Goal: Task Accomplishment & Management: Use online tool/utility

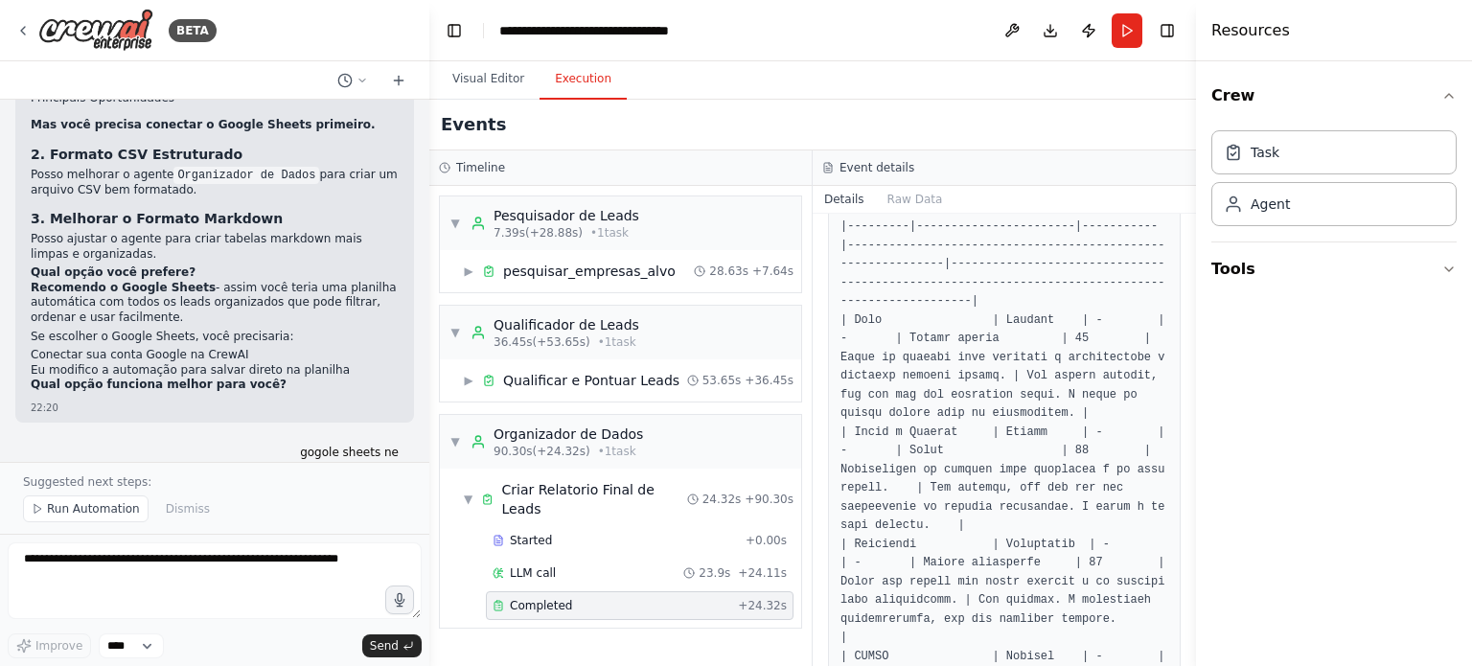
scroll to position [8362, 0]
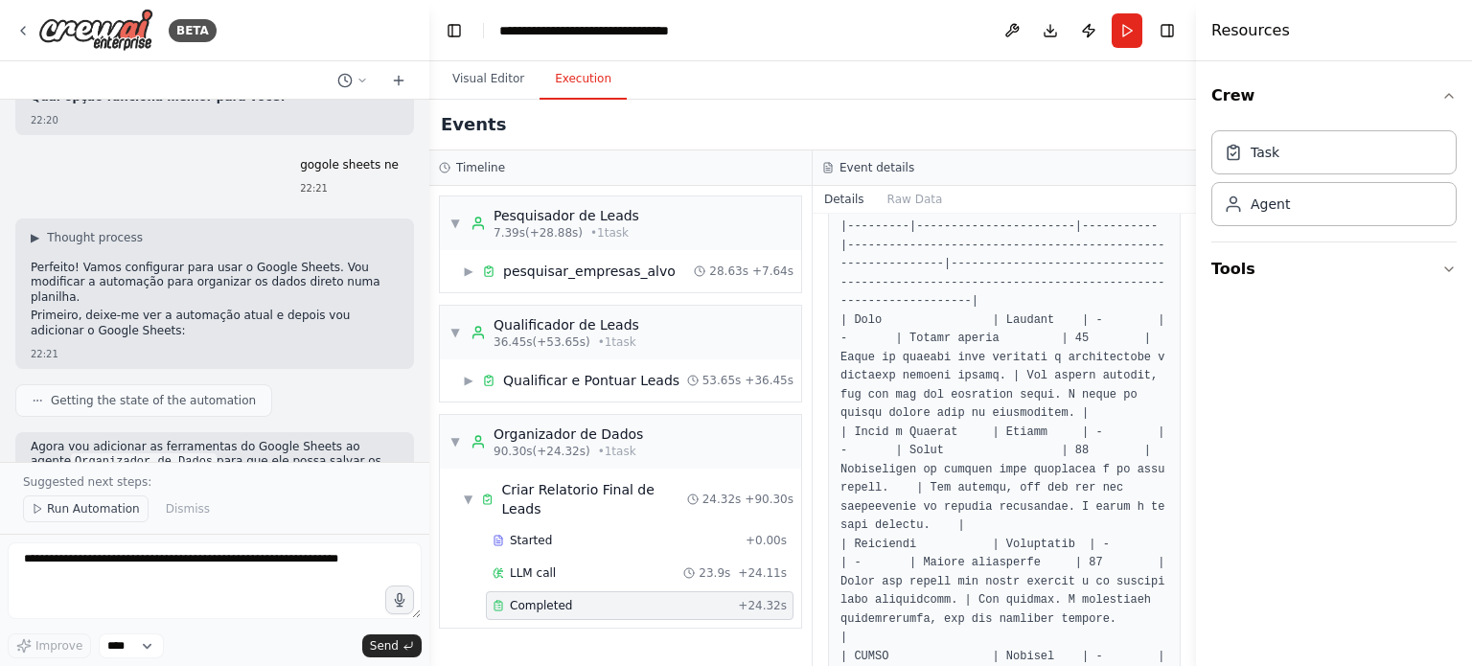
click at [73, 517] on span "Run Automation" at bounding box center [93, 508] width 93 height 15
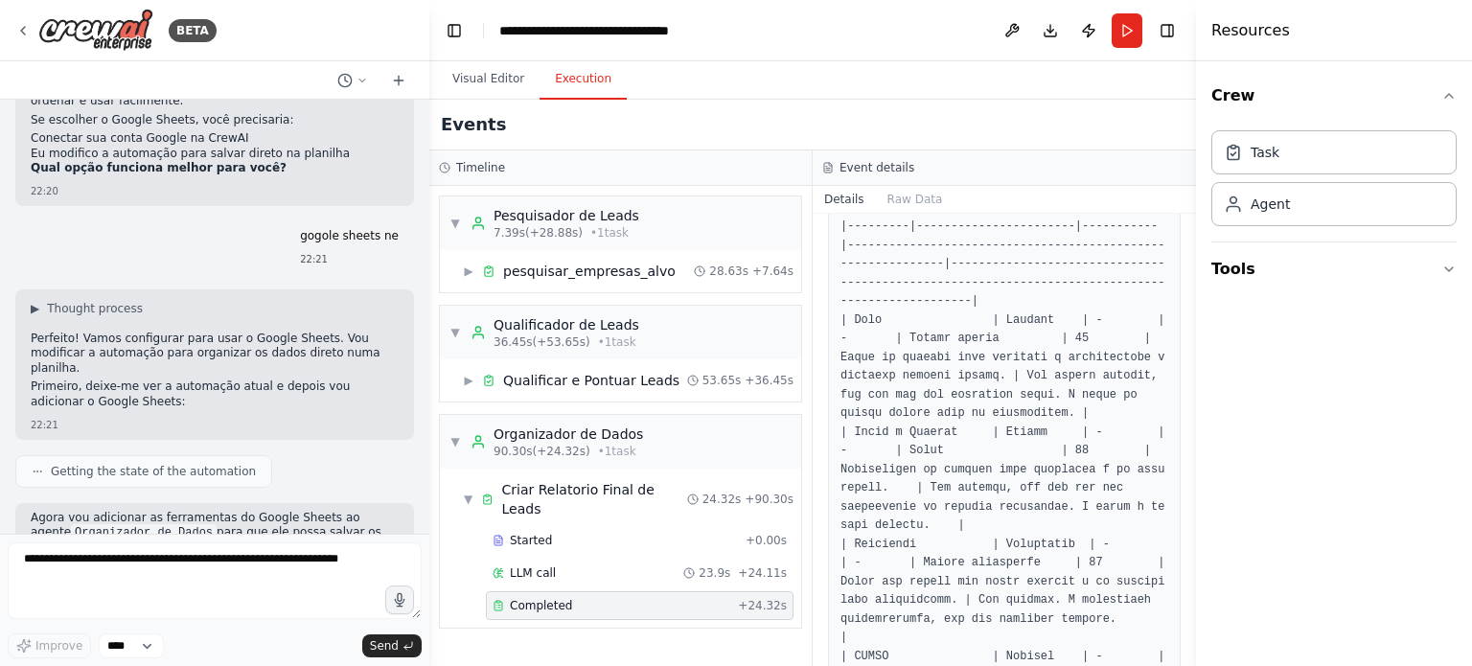
scroll to position [1170, 0]
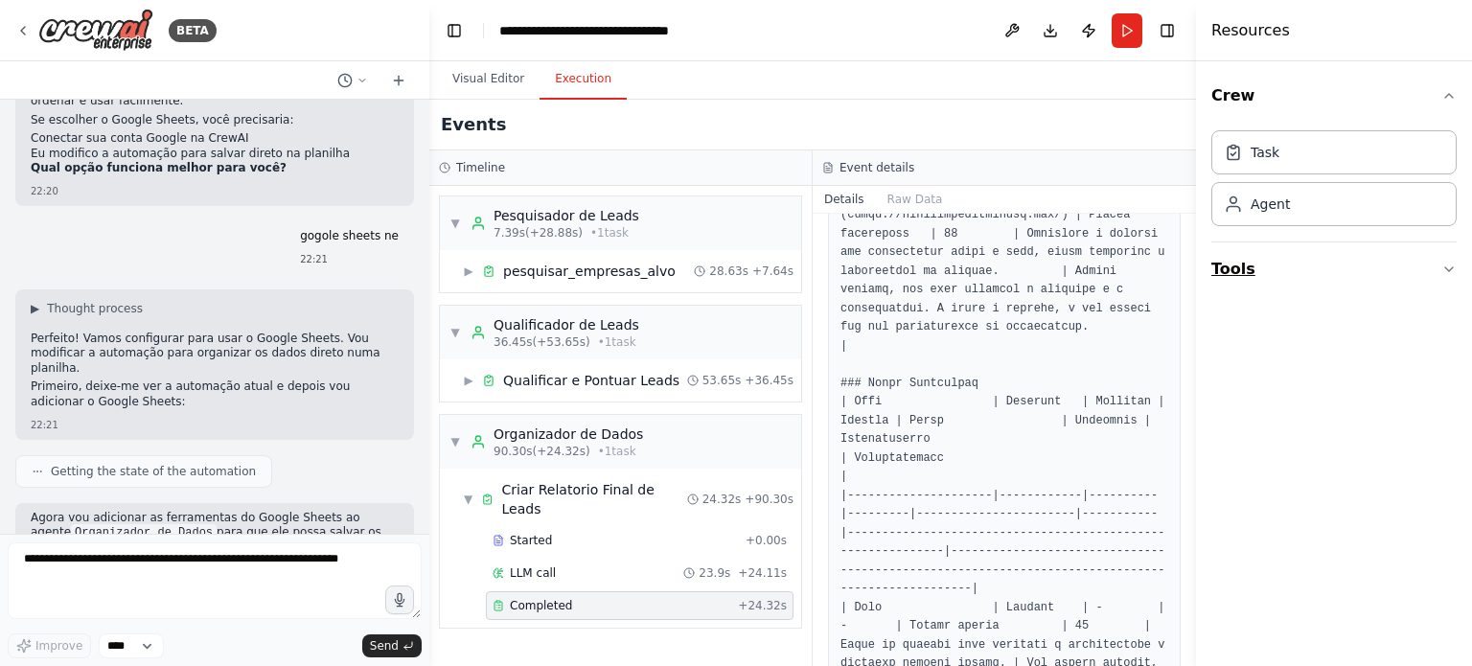
click at [1447, 268] on icon "button" at bounding box center [1449, 269] width 8 height 4
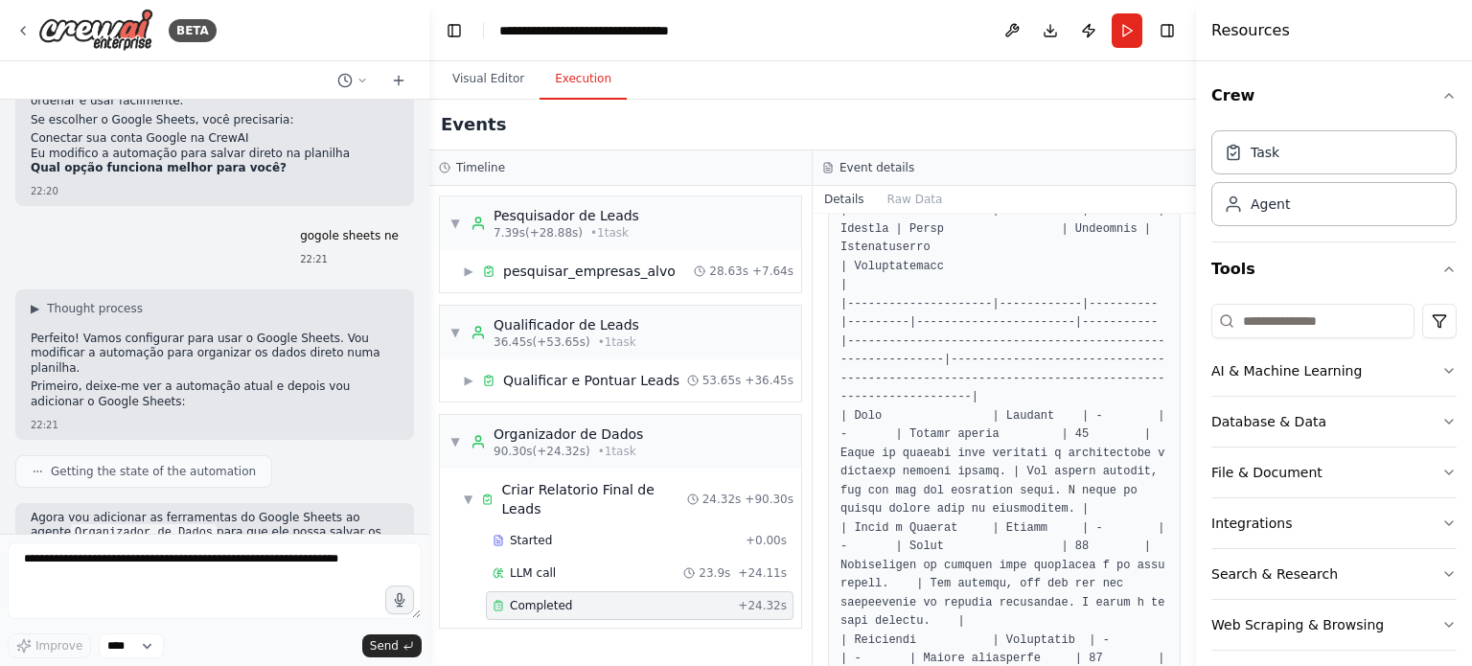
scroll to position [1458, 0]
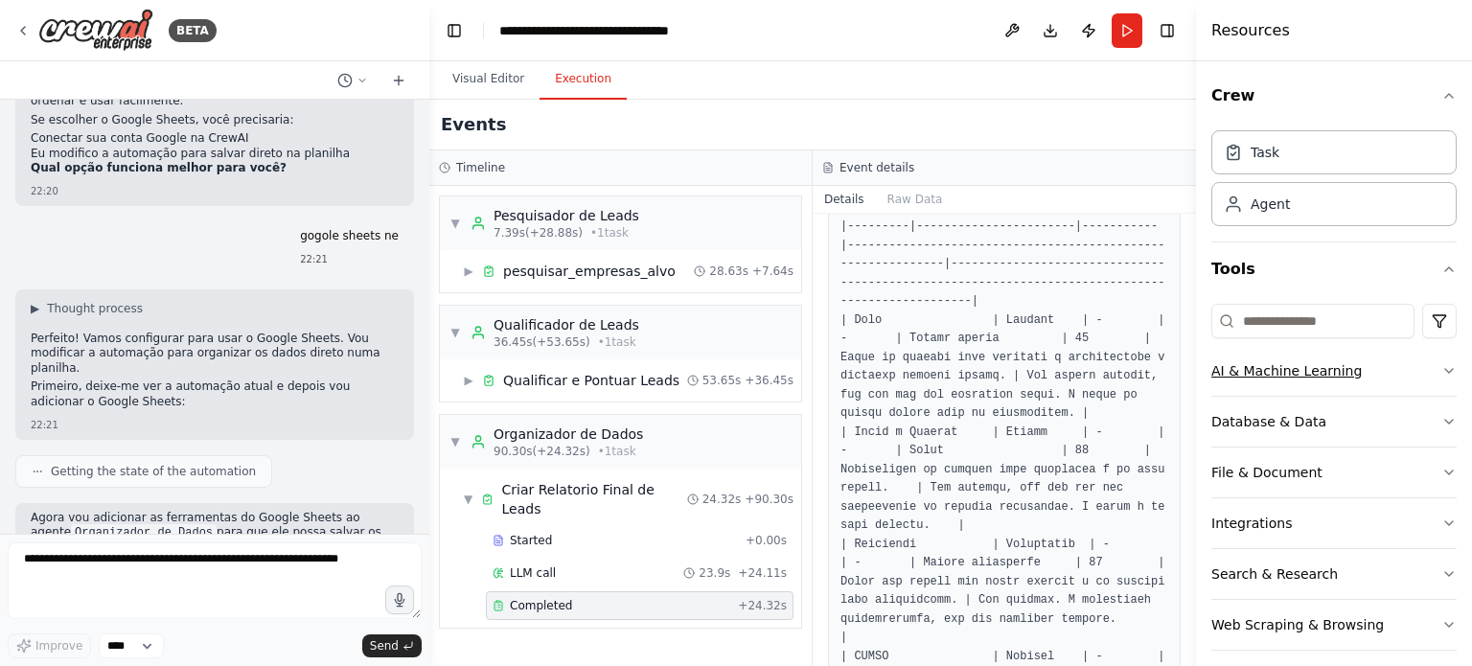
click at [1330, 363] on div "AI & Machine Learning" at bounding box center [1287, 370] width 150 height 19
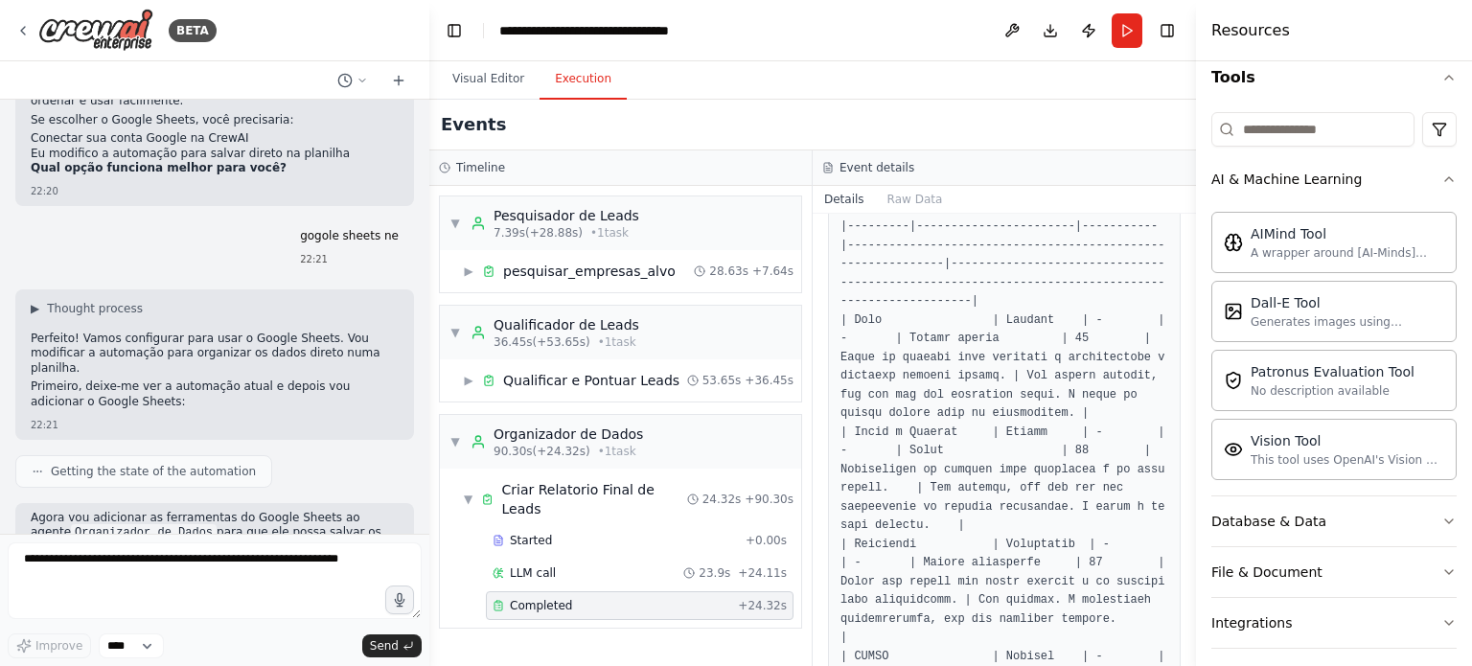
scroll to position [303, 0]
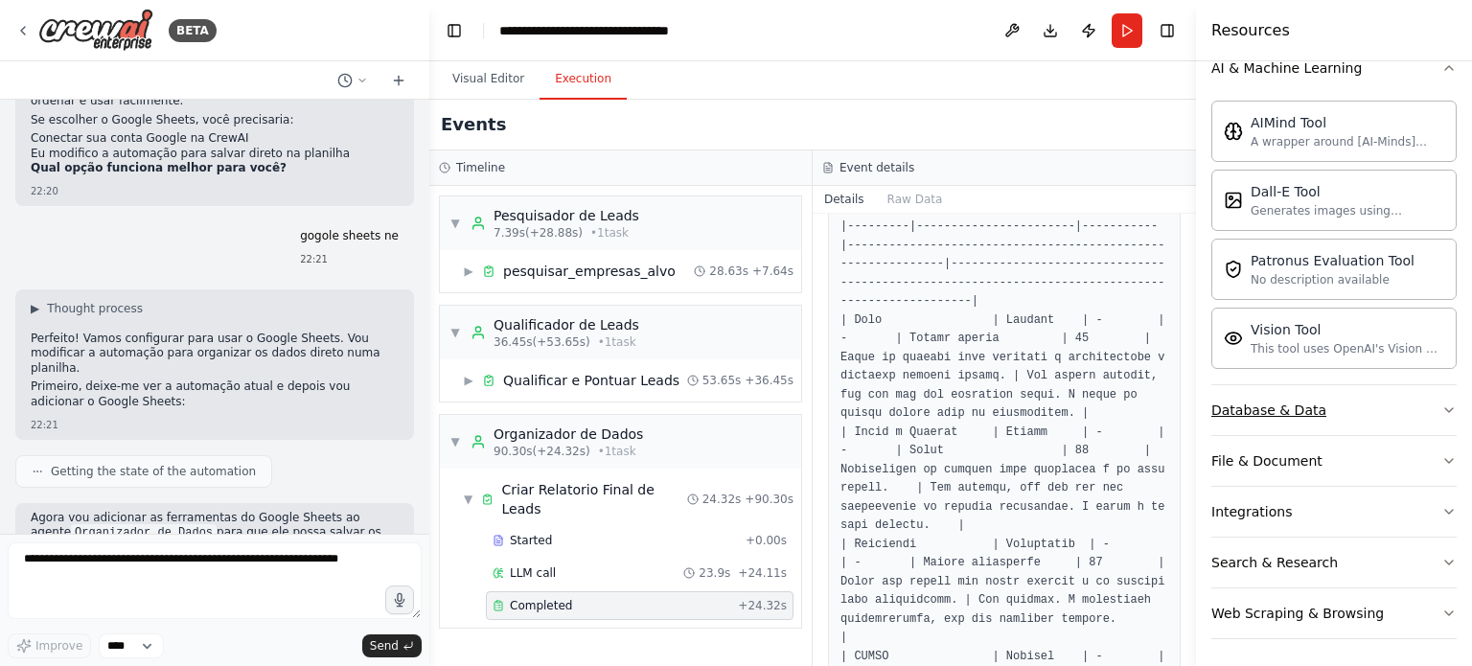
click at [1378, 409] on button "Database & Data" at bounding box center [1334, 410] width 245 height 50
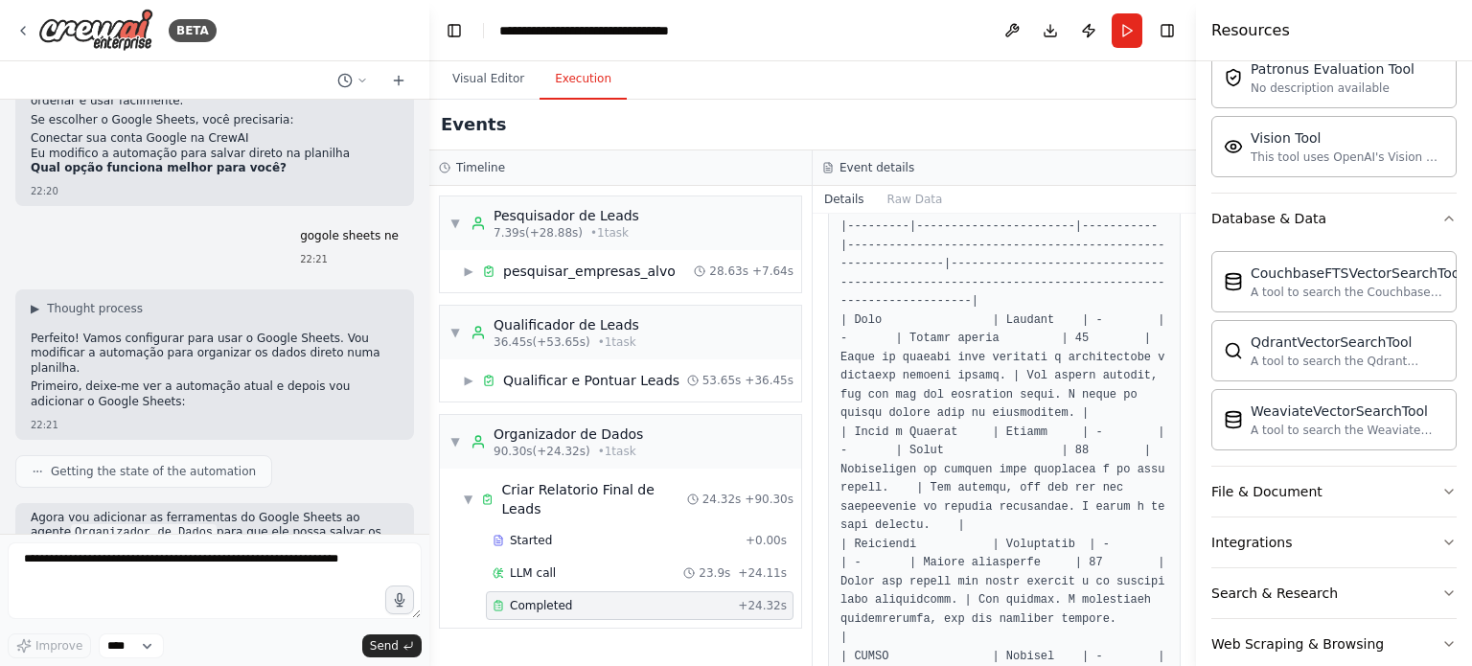
scroll to position [524, 0]
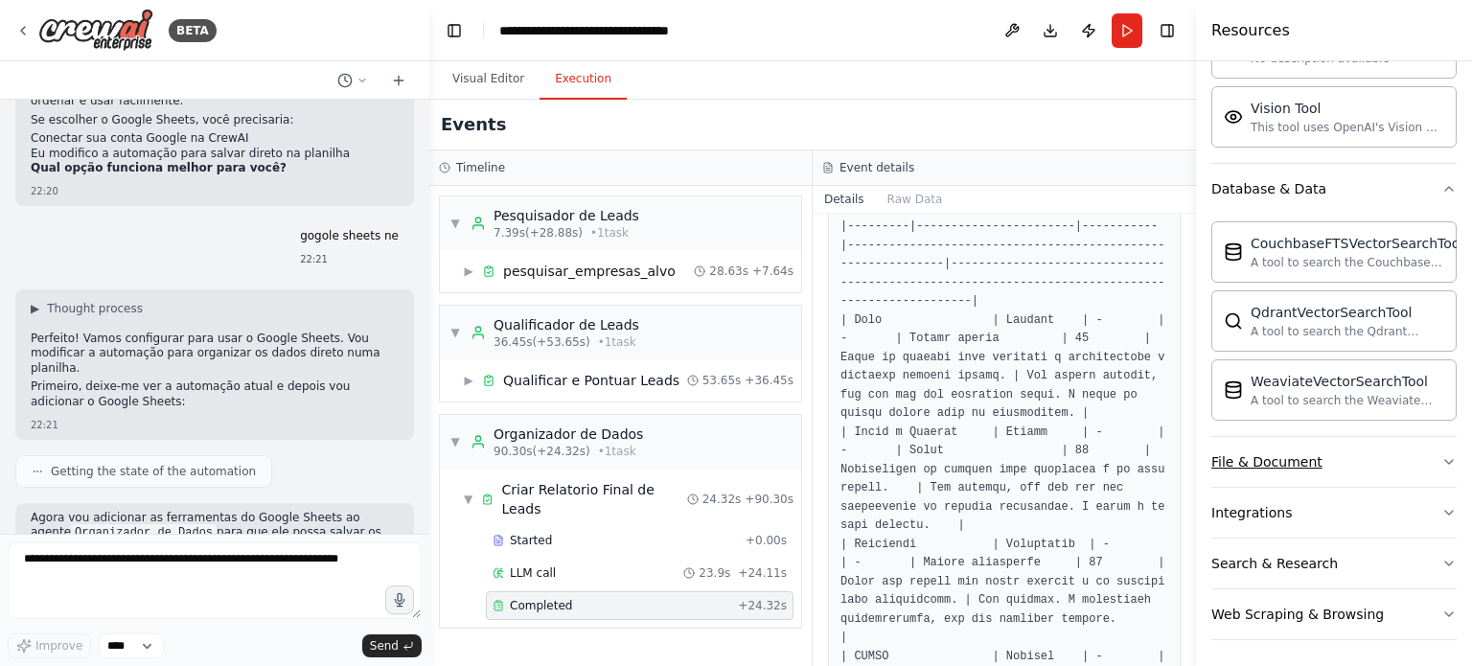
click at [1389, 455] on button "File & Document" at bounding box center [1334, 462] width 245 height 50
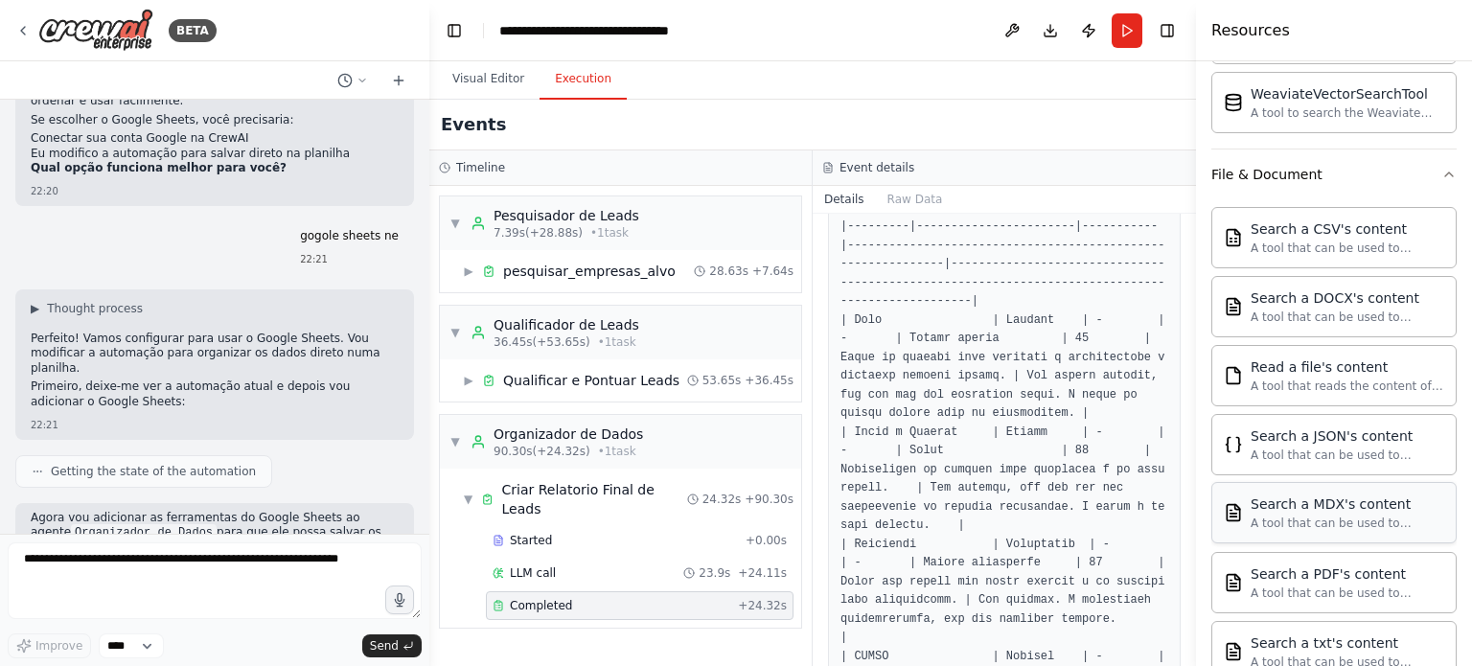
scroll to position [1089, 0]
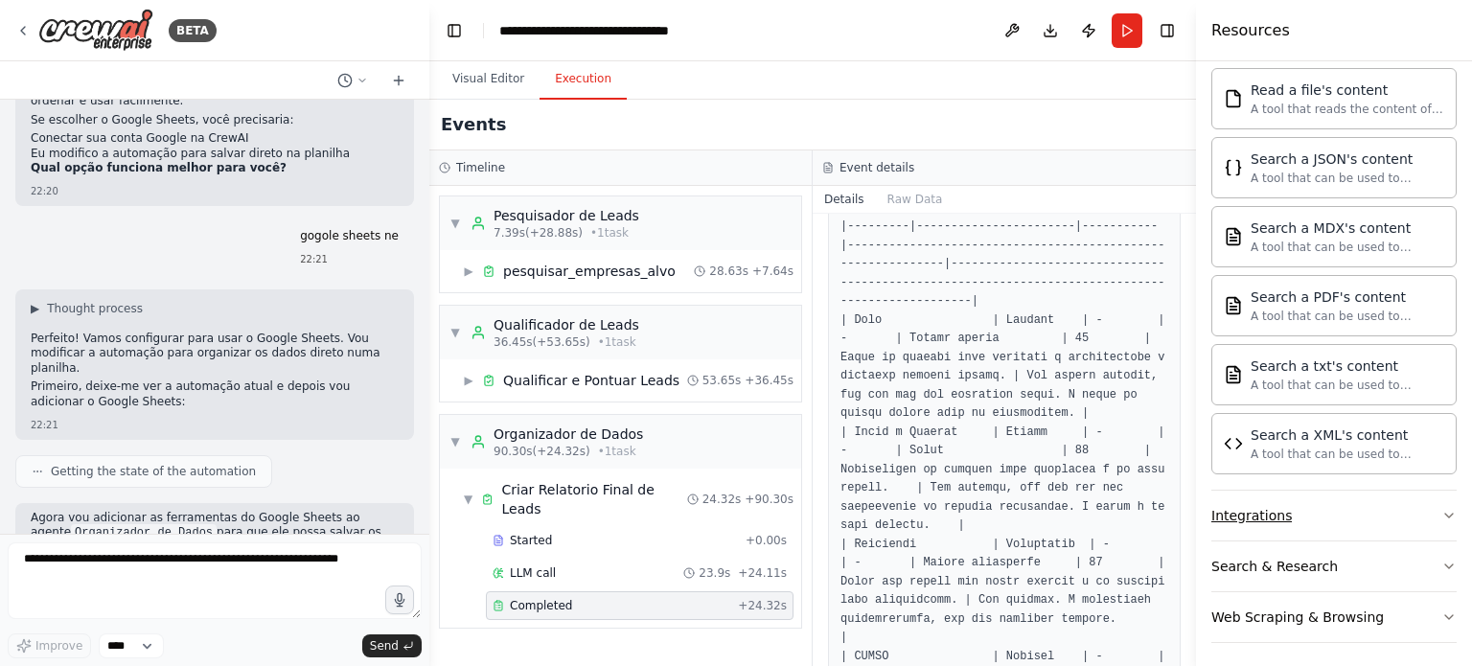
click at [1286, 517] on button "Integrations" at bounding box center [1334, 516] width 245 height 50
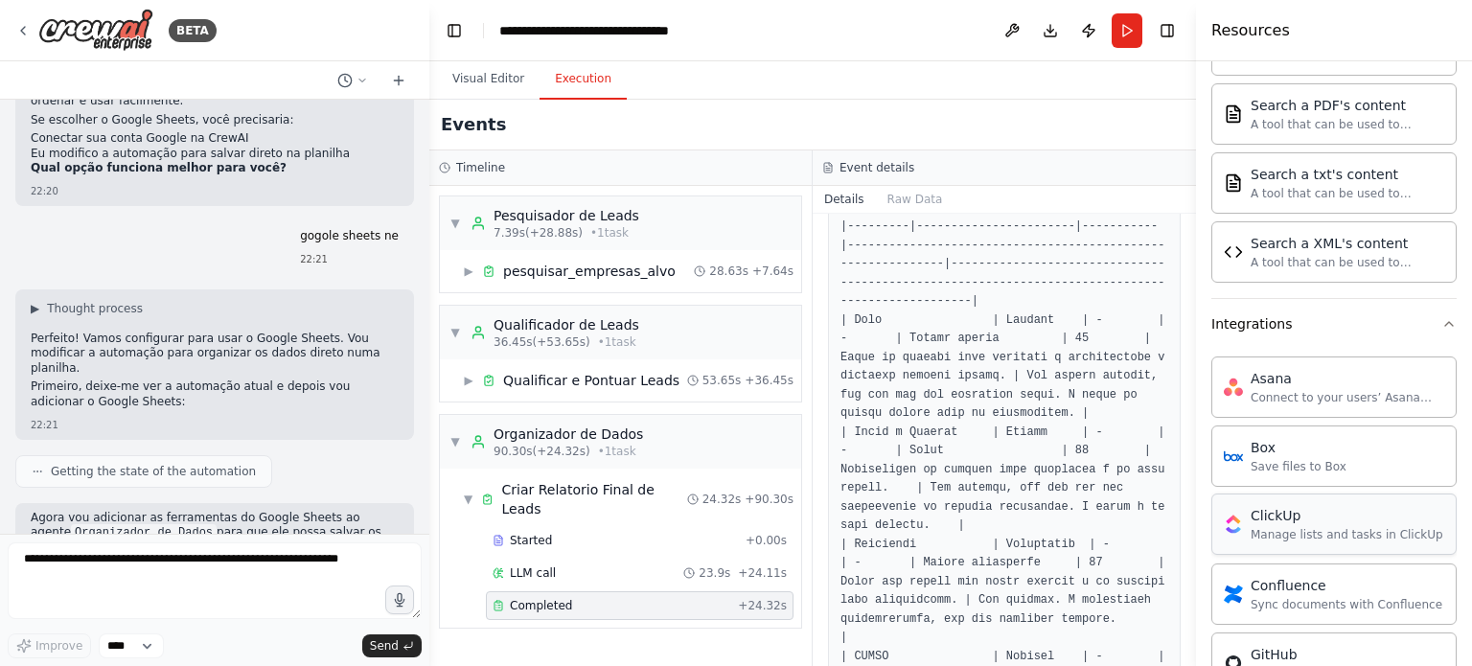
scroll to position [1185, 0]
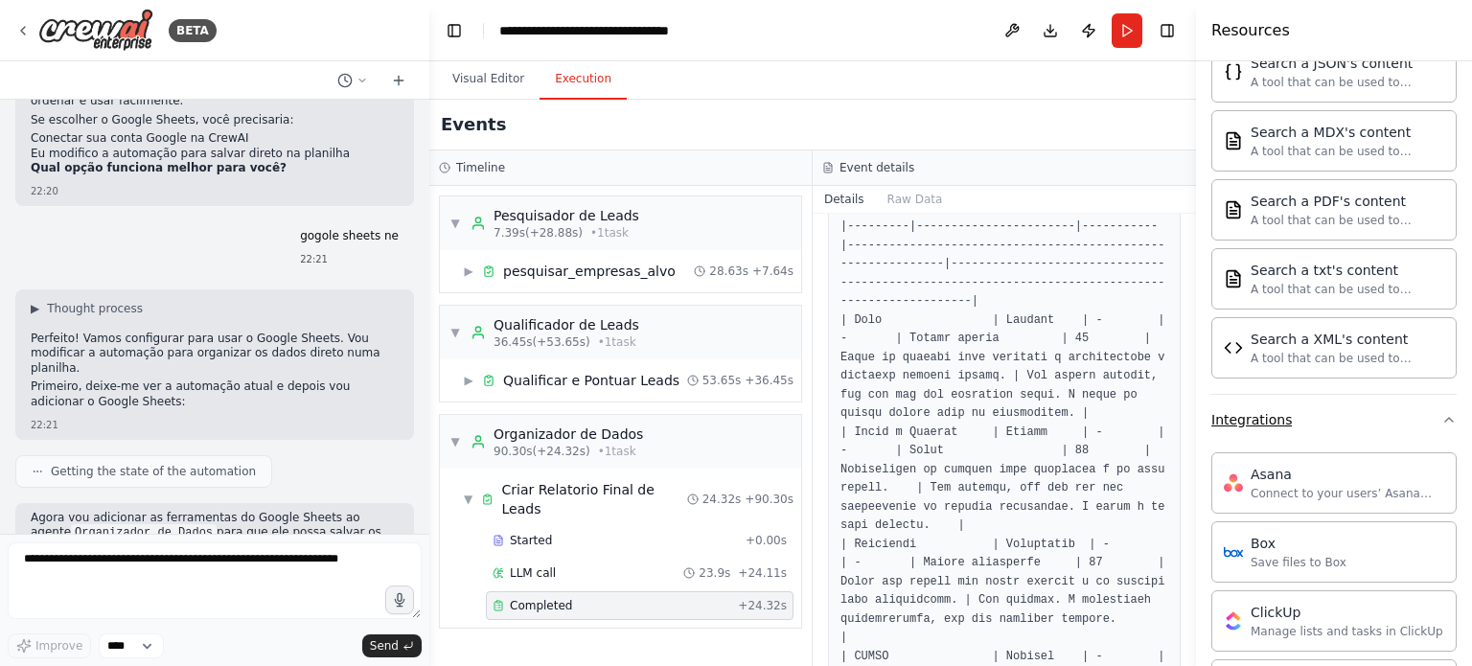
click at [1368, 410] on button "Integrations" at bounding box center [1334, 420] width 245 height 50
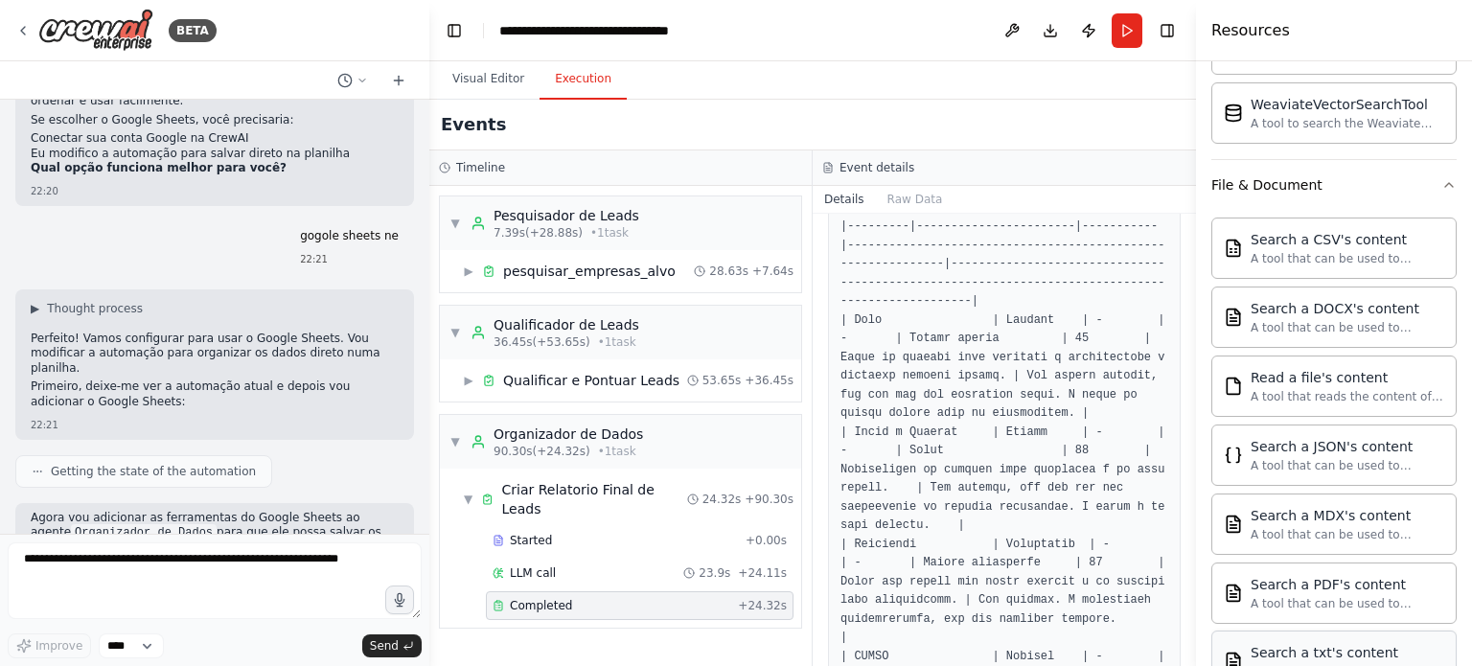
scroll to position [705, 0]
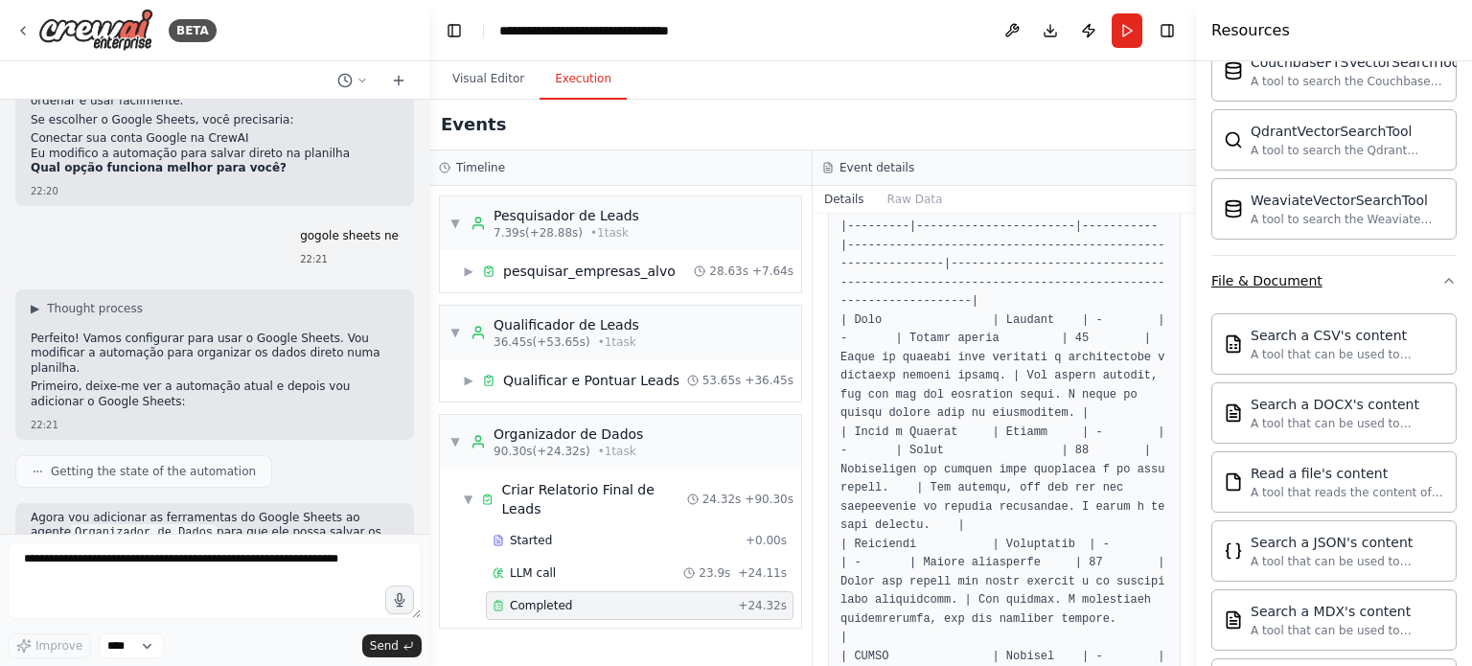
click at [1311, 282] on div "File & Document" at bounding box center [1267, 280] width 111 height 19
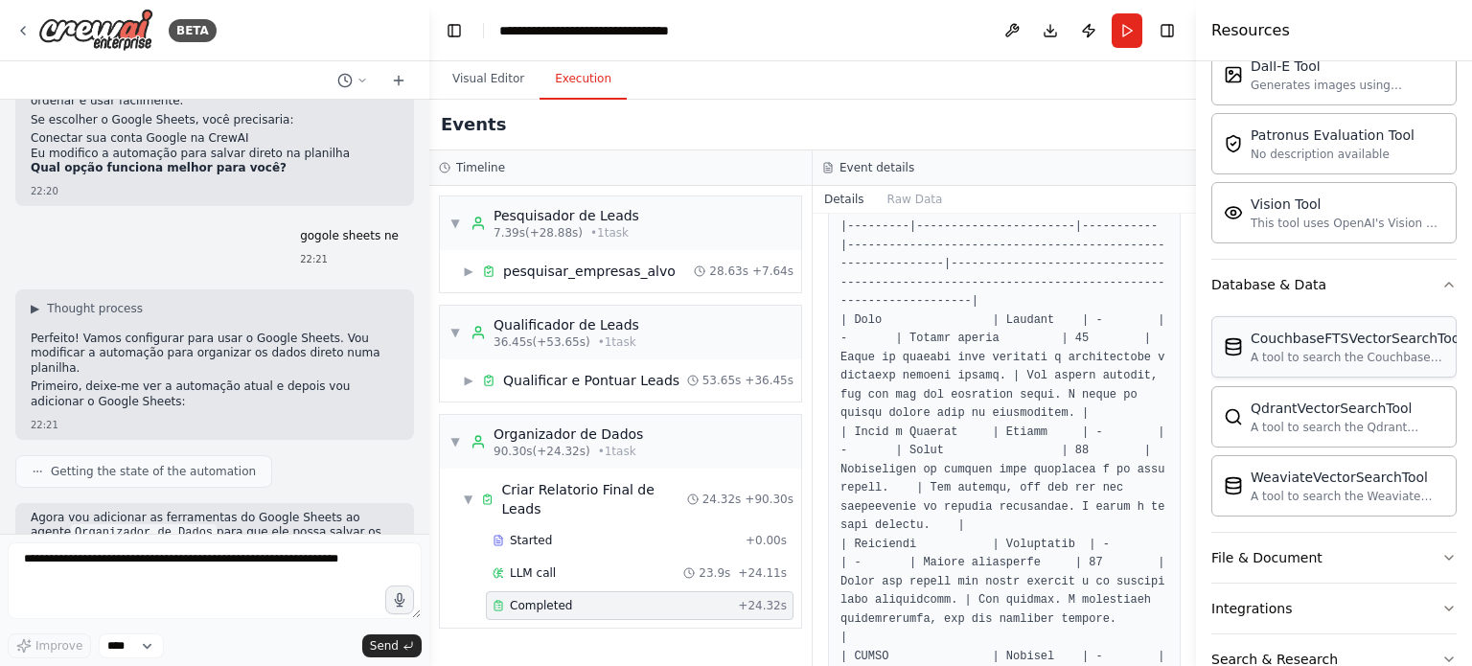
scroll to position [237, 0]
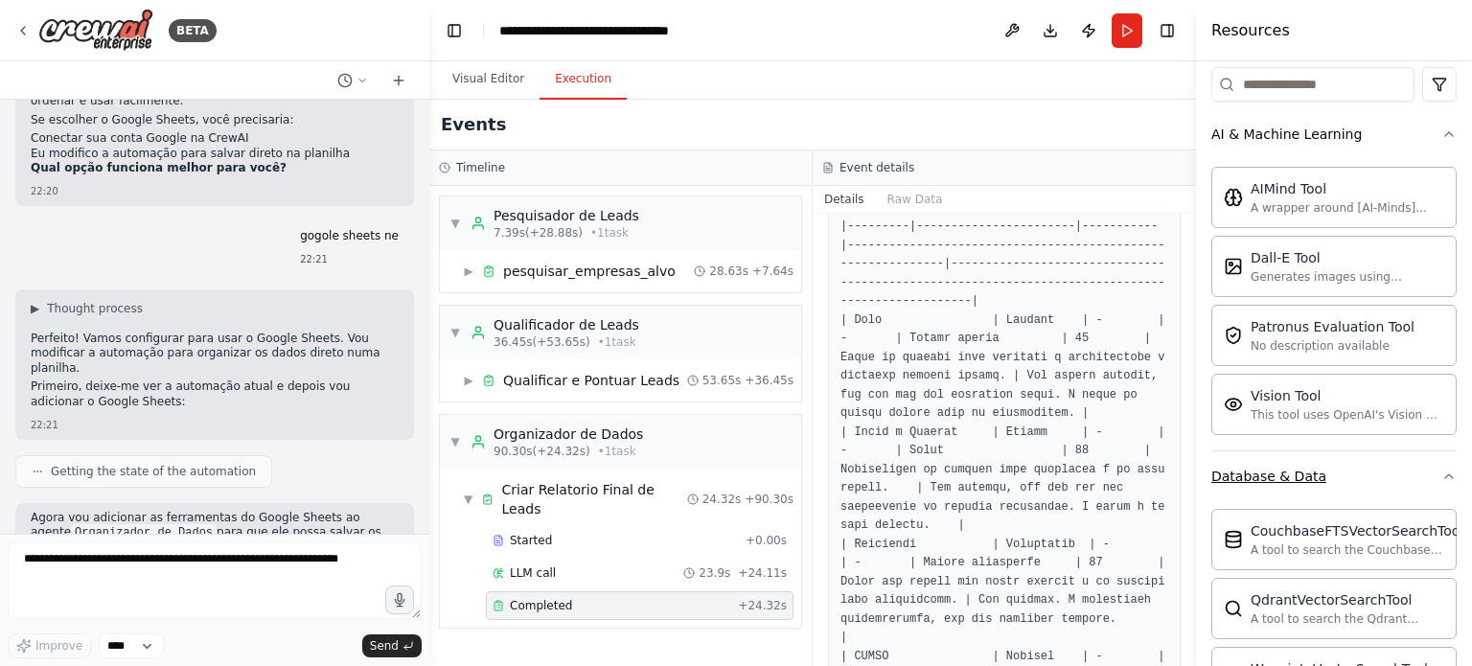
click at [1309, 472] on div "Database & Data" at bounding box center [1269, 476] width 115 height 19
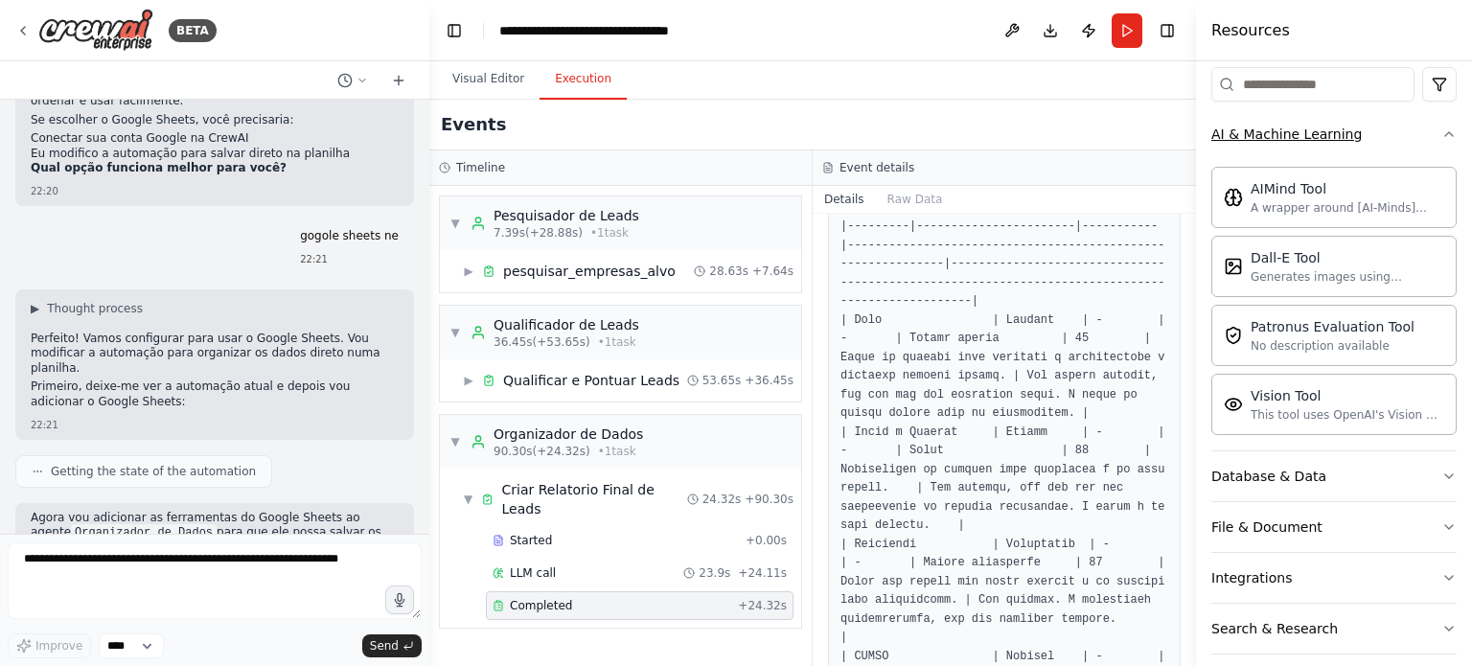
click at [1317, 136] on div "AI & Machine Learning" at bounding box center [1287, 134] width 150 height 19
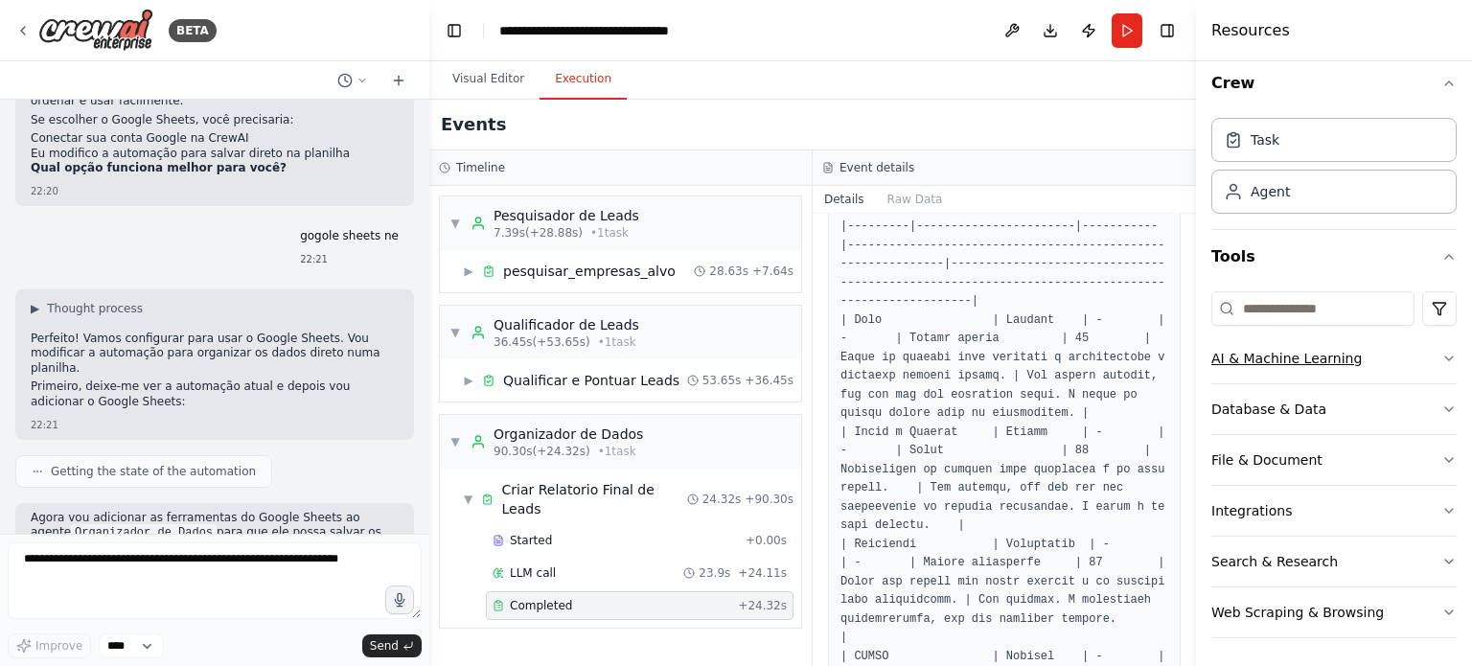
scroll to position [0, 0]
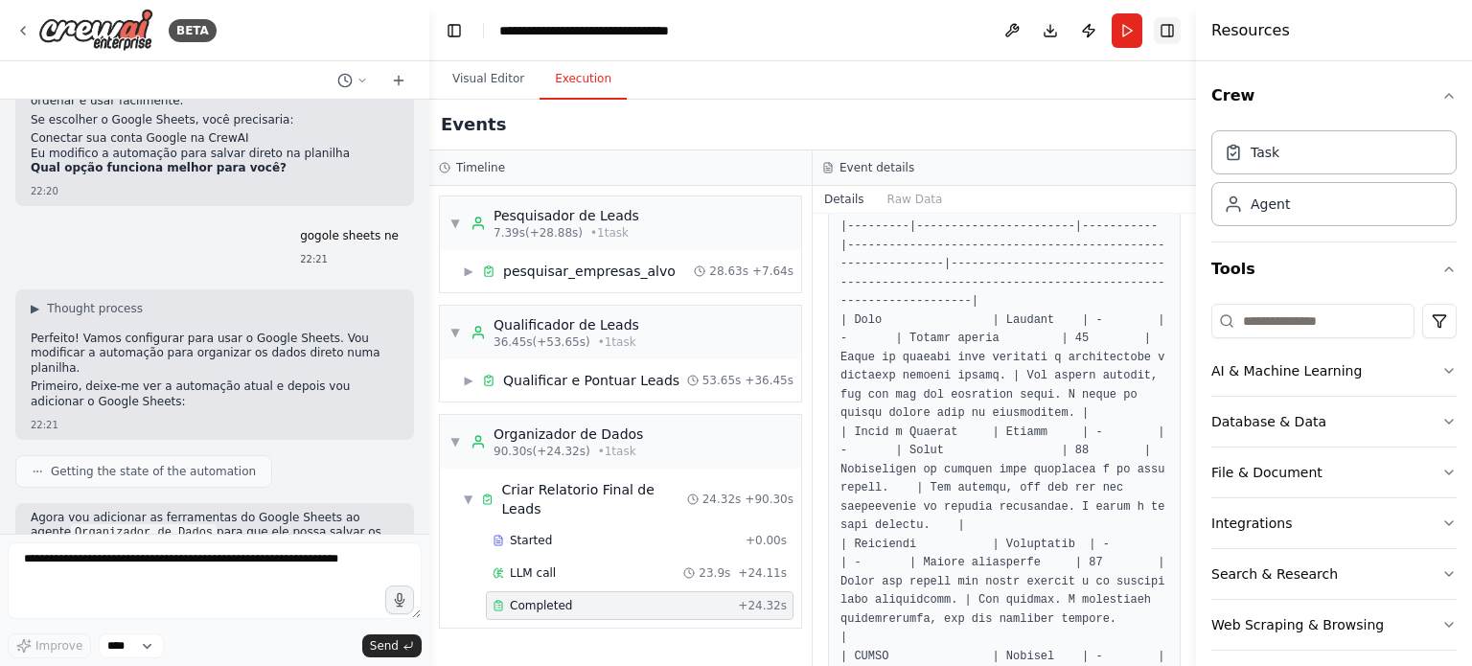
click at [1169, 38] on button "Toggle Right Sidebar" at bounding box center [1167, 30] width 27 height 27
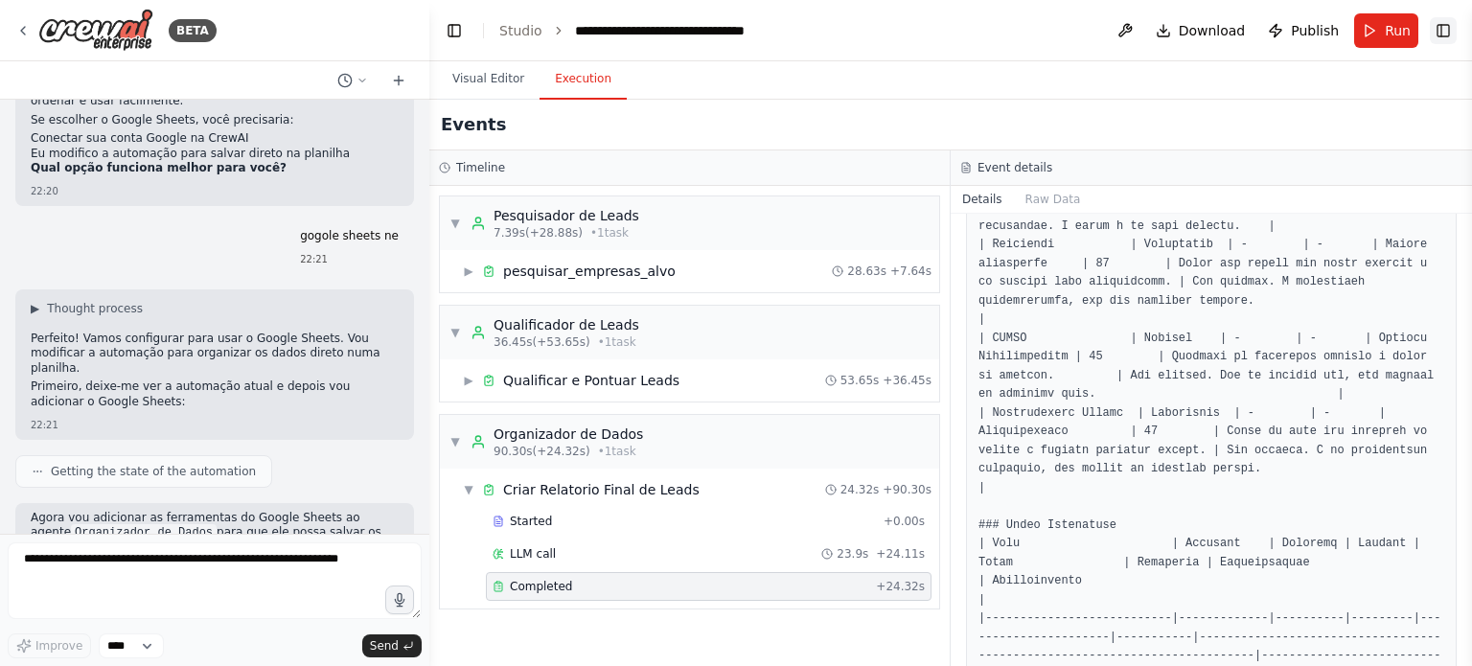
click at [1444, 32] on button "Toggle Right Sidebar" at bounding box center [1443, 30] width 27 height 27
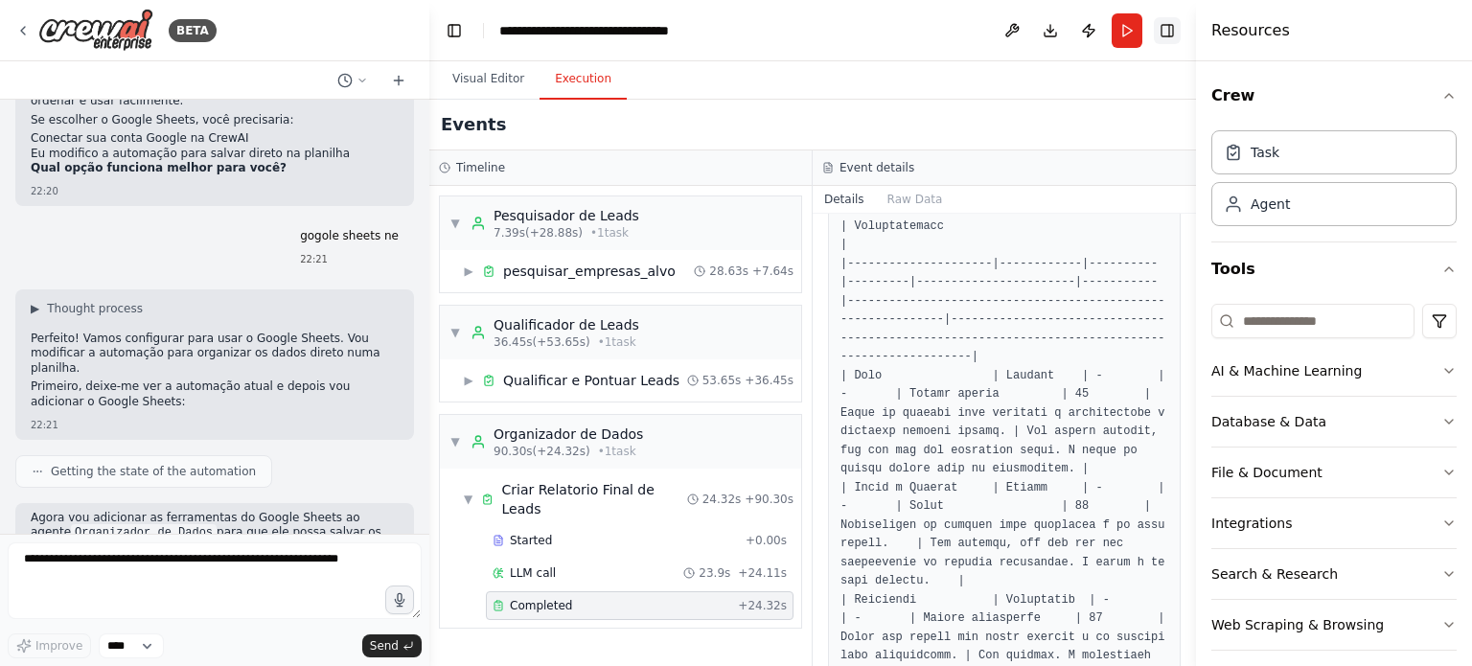
scroll to position [1458, 0]
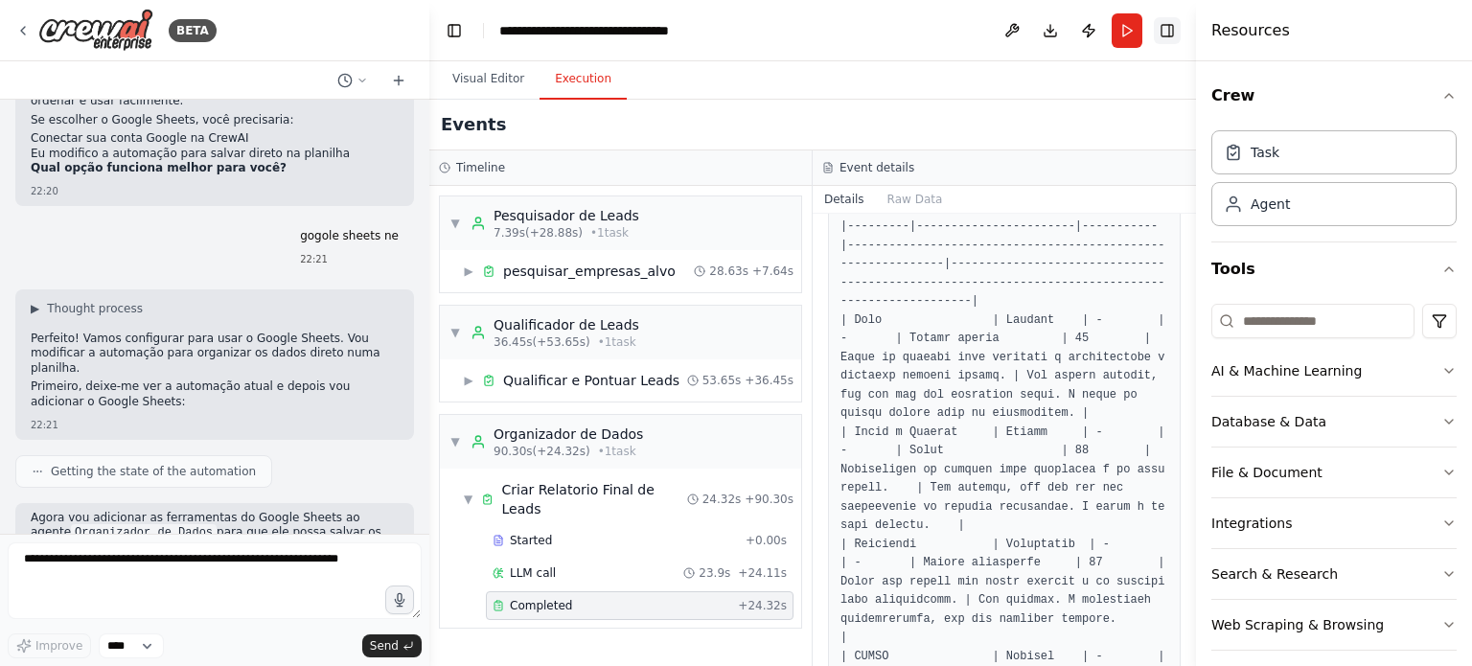
click at [1168, 34] on button "Toggle Right Sidebar" at bounding box center [1167, 30] width 27 height 27
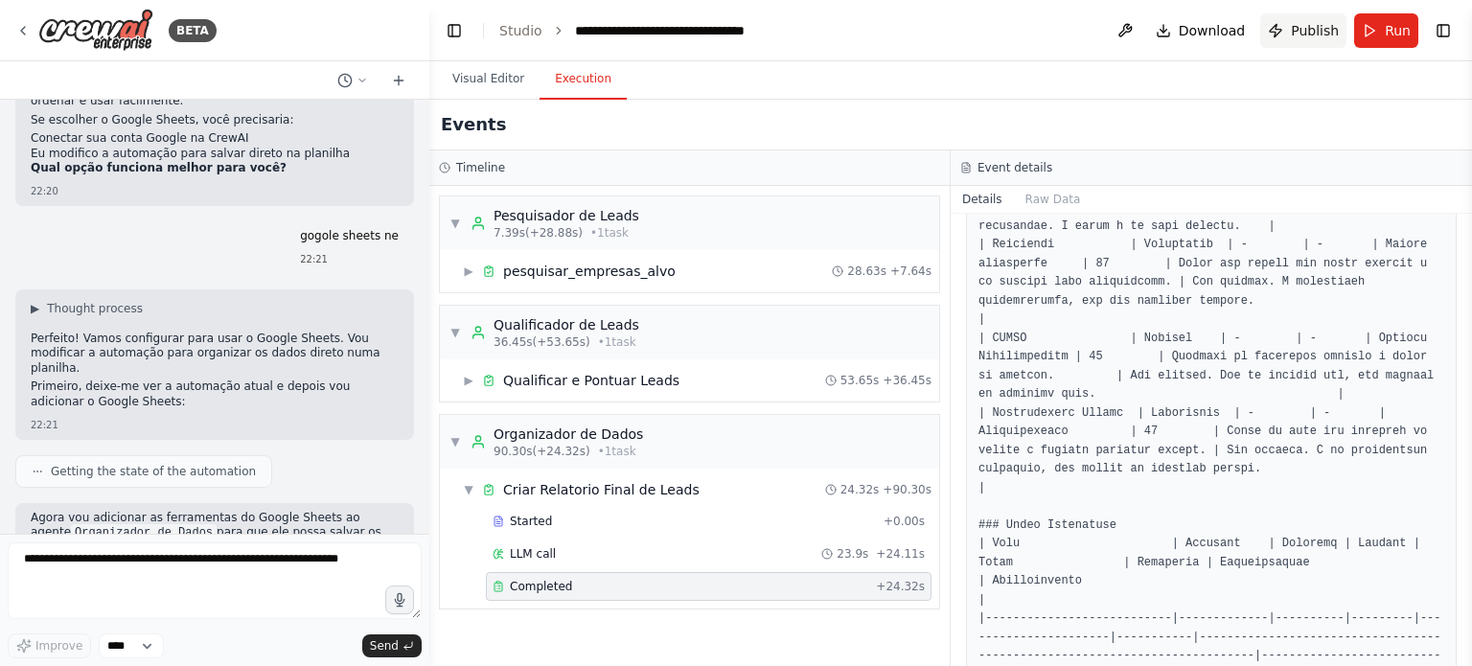
click at [1307, 35] on span "Publish" at bounding box center [1315, 30] width 48 height 19
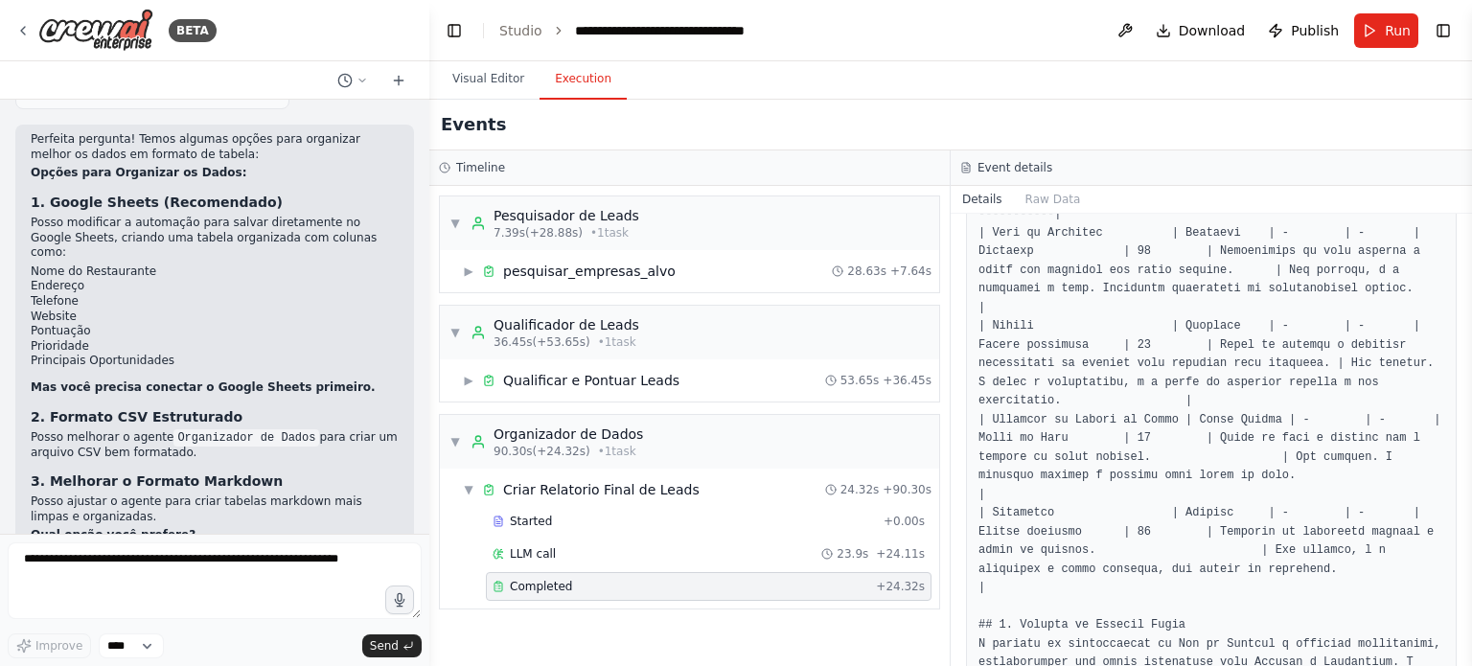
scroll to position [1786, 0]
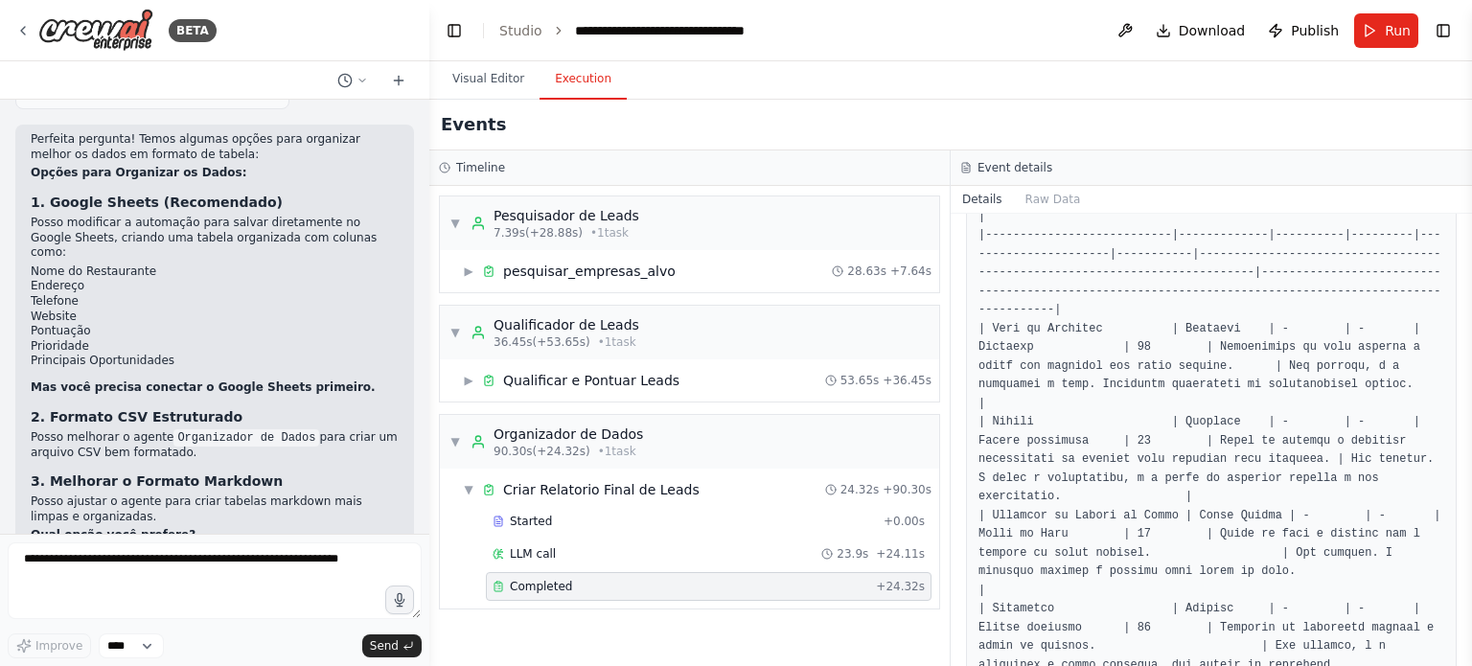
click at [1276, 140] on div "Events" at bounding box center [950, 125] width 1043 height 51
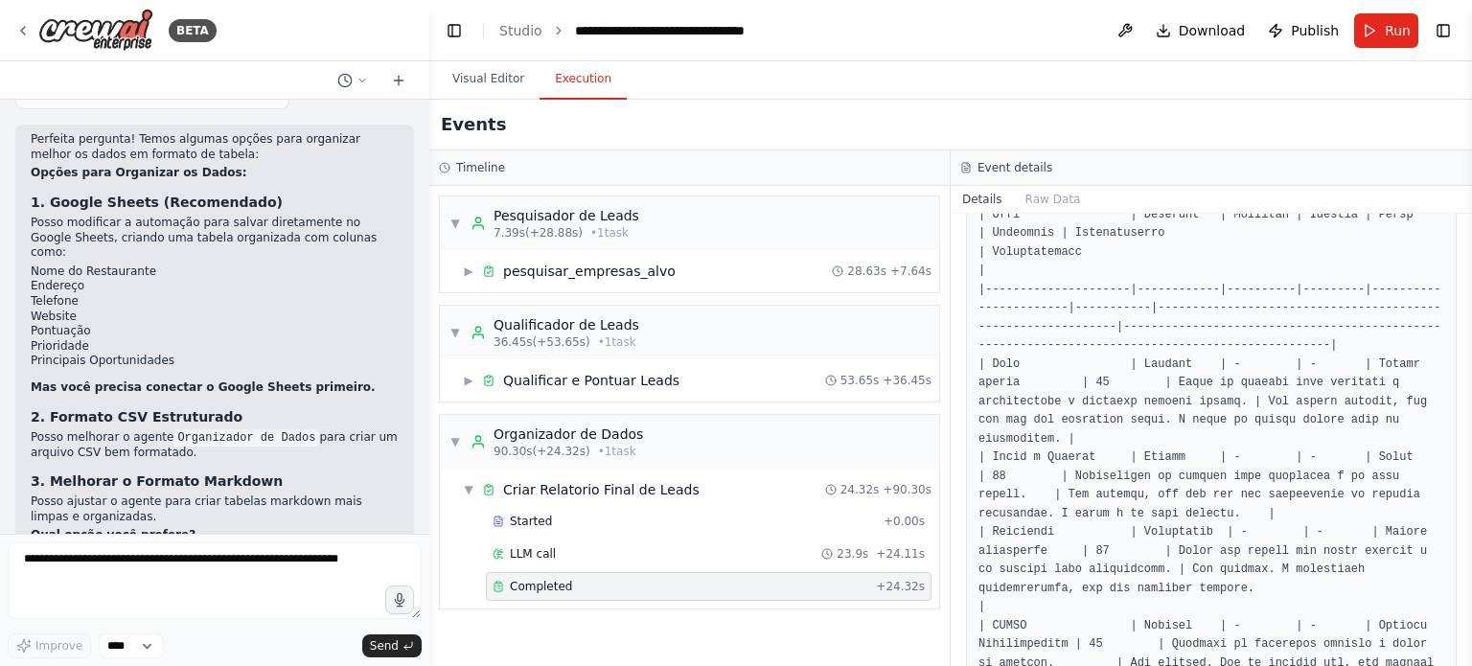
scroll to position [1211, 0]
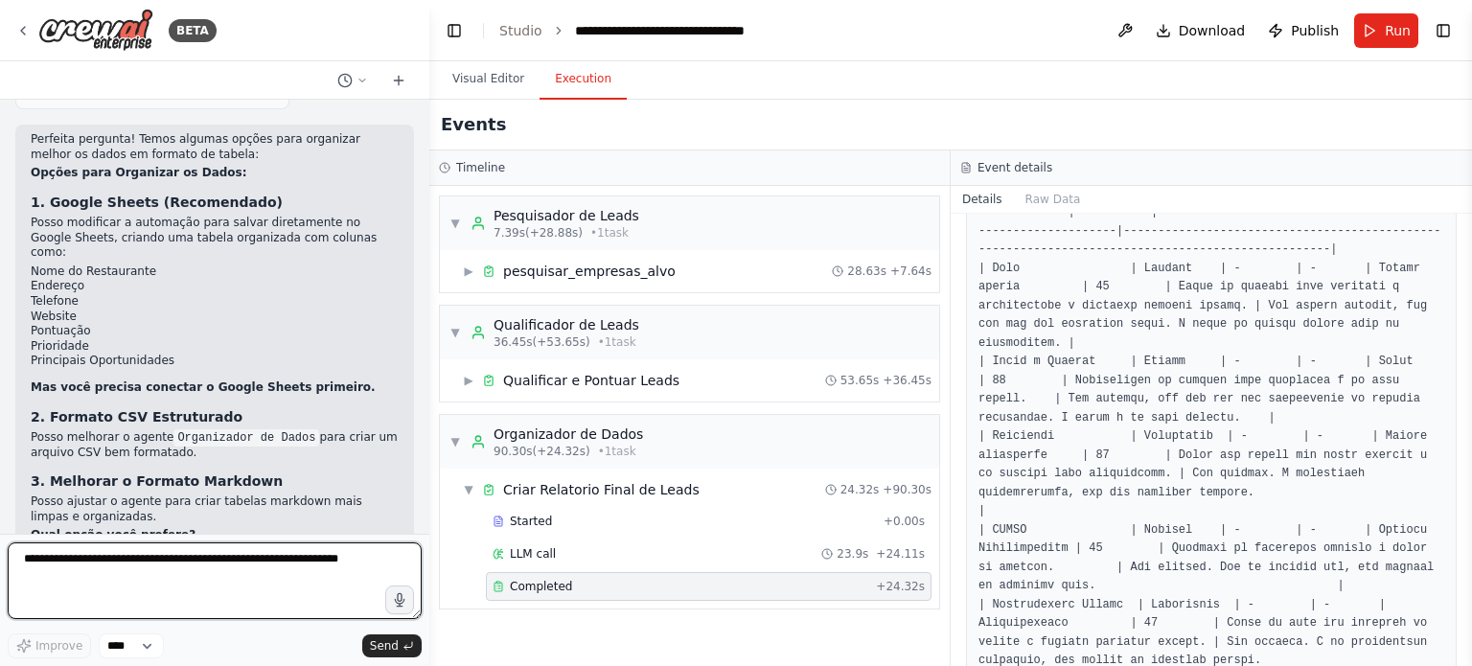
click at [159, 571] on textarea at bounding box center [215, 580] width 414 height 77
type textarea "**********"
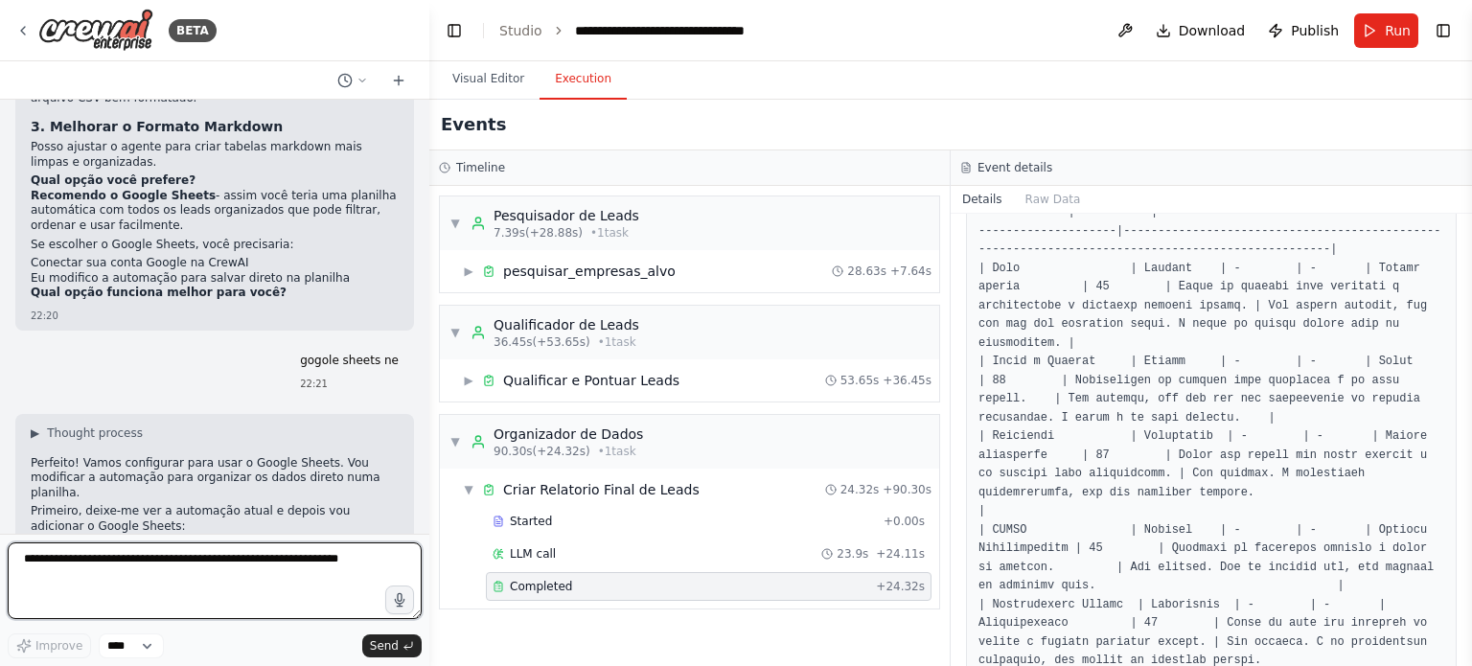
scroll to position [8358, 0]
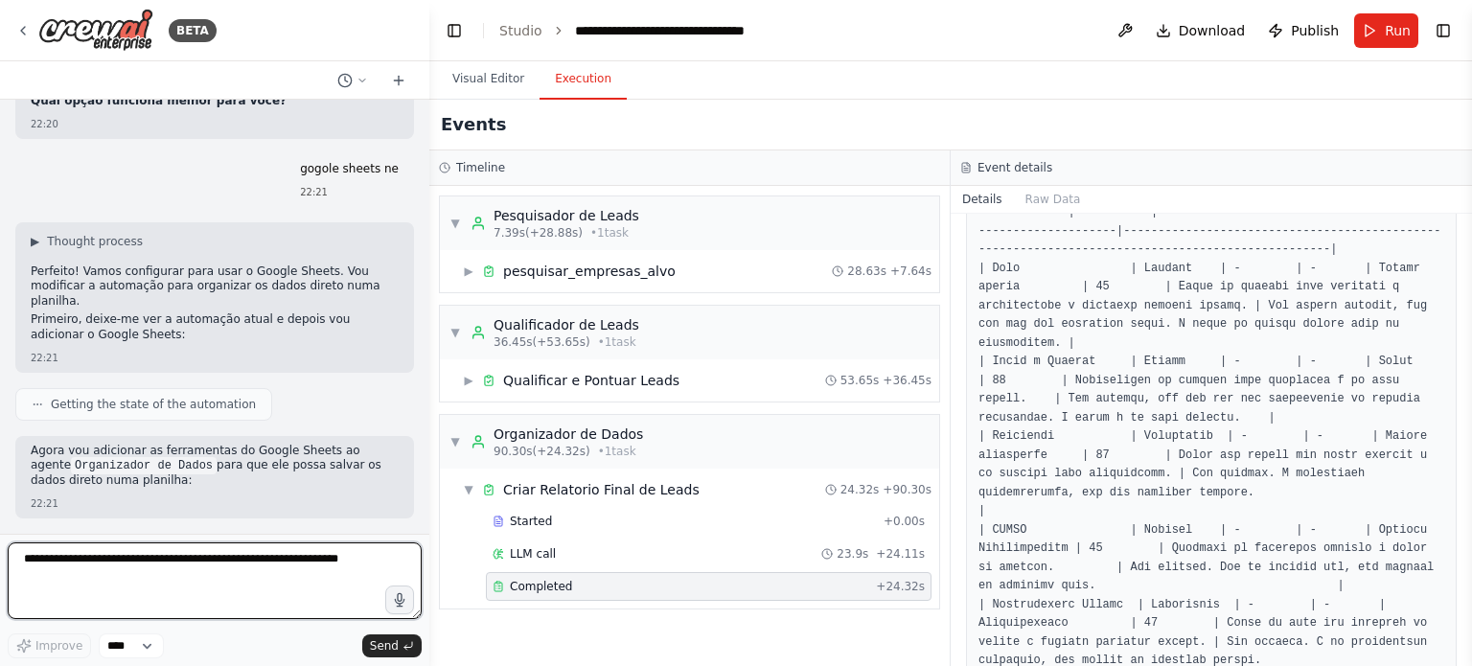
click at [189, 574] on textarea at bounding box center [215, 580] width 414 height 77
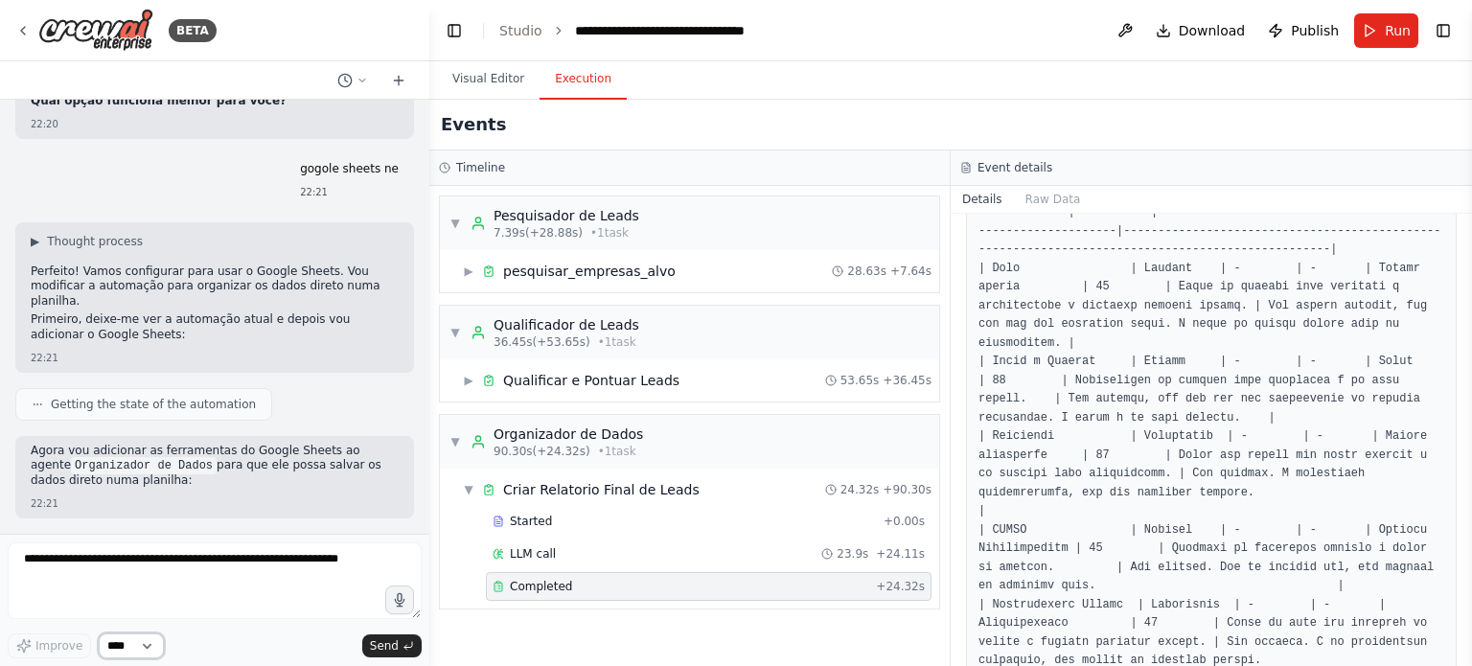
click at [148, 653] on select "****" at bounding box center [131, 646] width 65 height 25
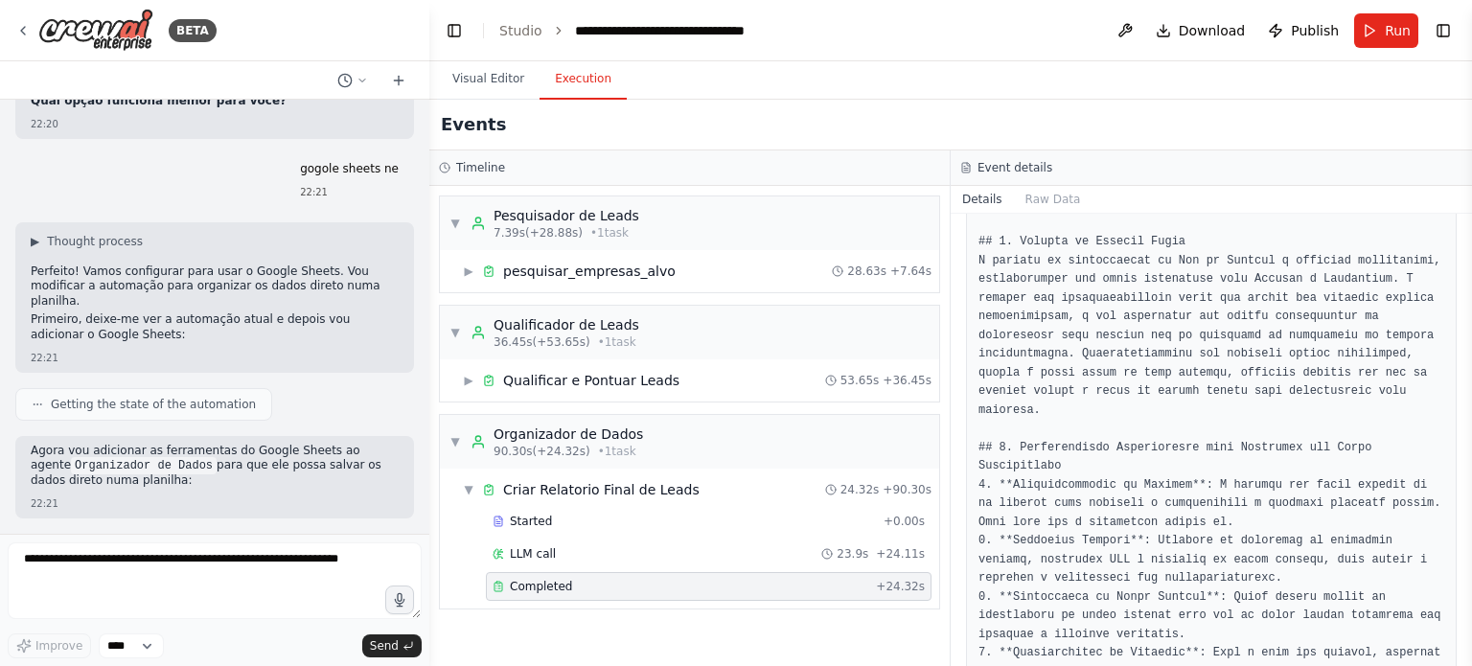
scroll to position [2266, 0]
click at [1277, 122] on div "Events" at bounding box center [950, 125] width 1043 height 51
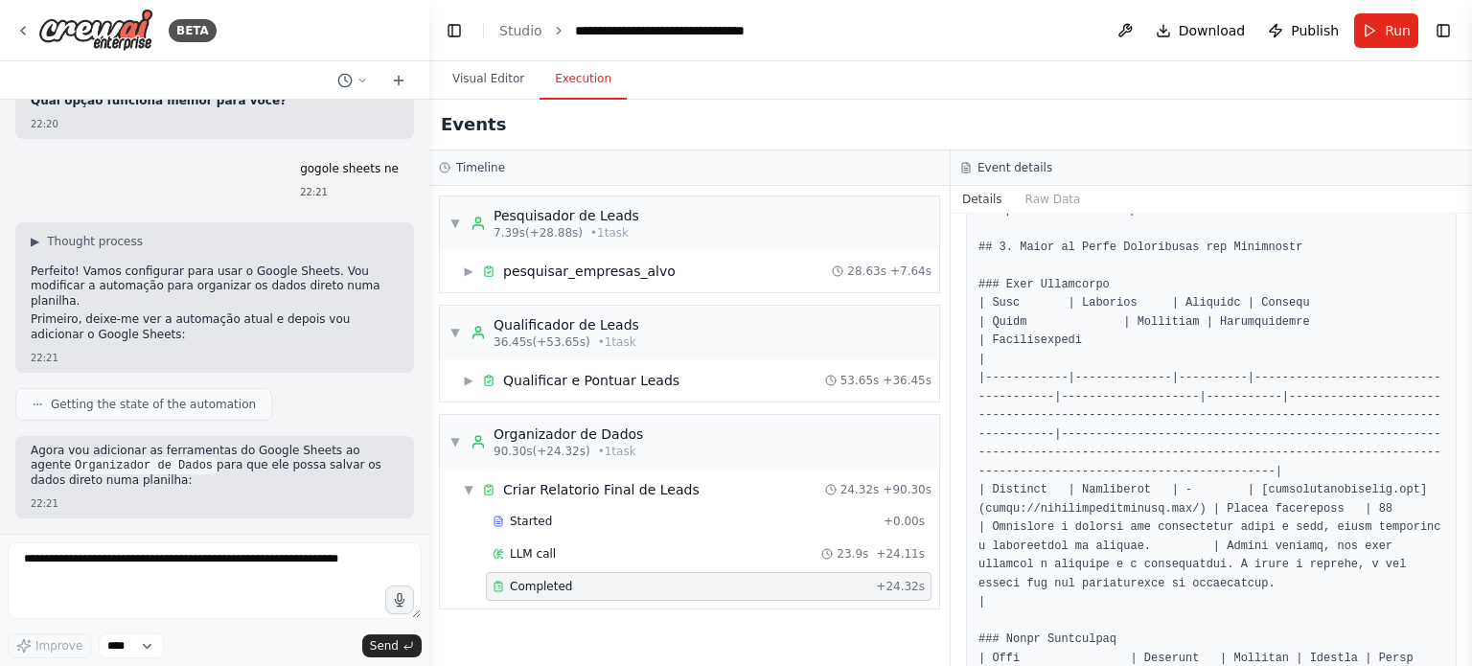
scroll to position [863, 0]
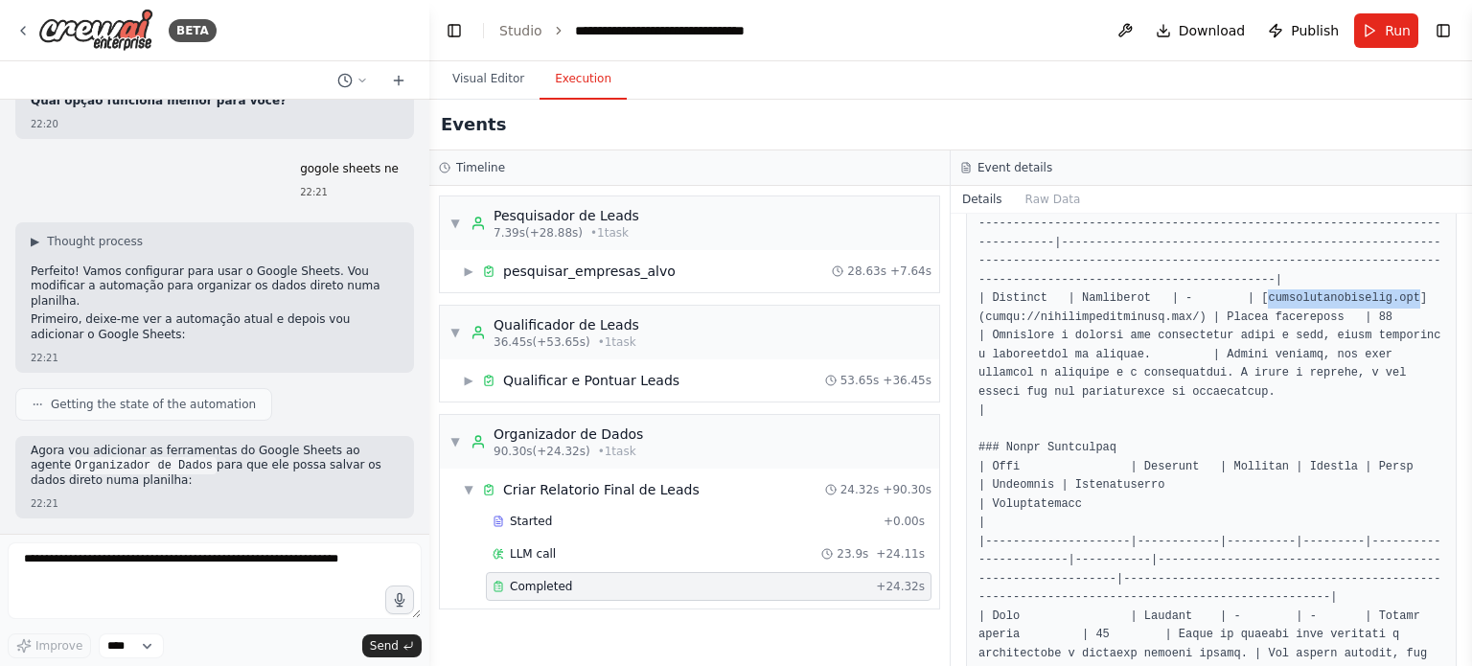
drag, startPoint x: 1248, startPoint y: 300, endPoint x: 1370, endPoint y: 302, distance: 121.7
copy pre "[DOMAIN_NAME]"
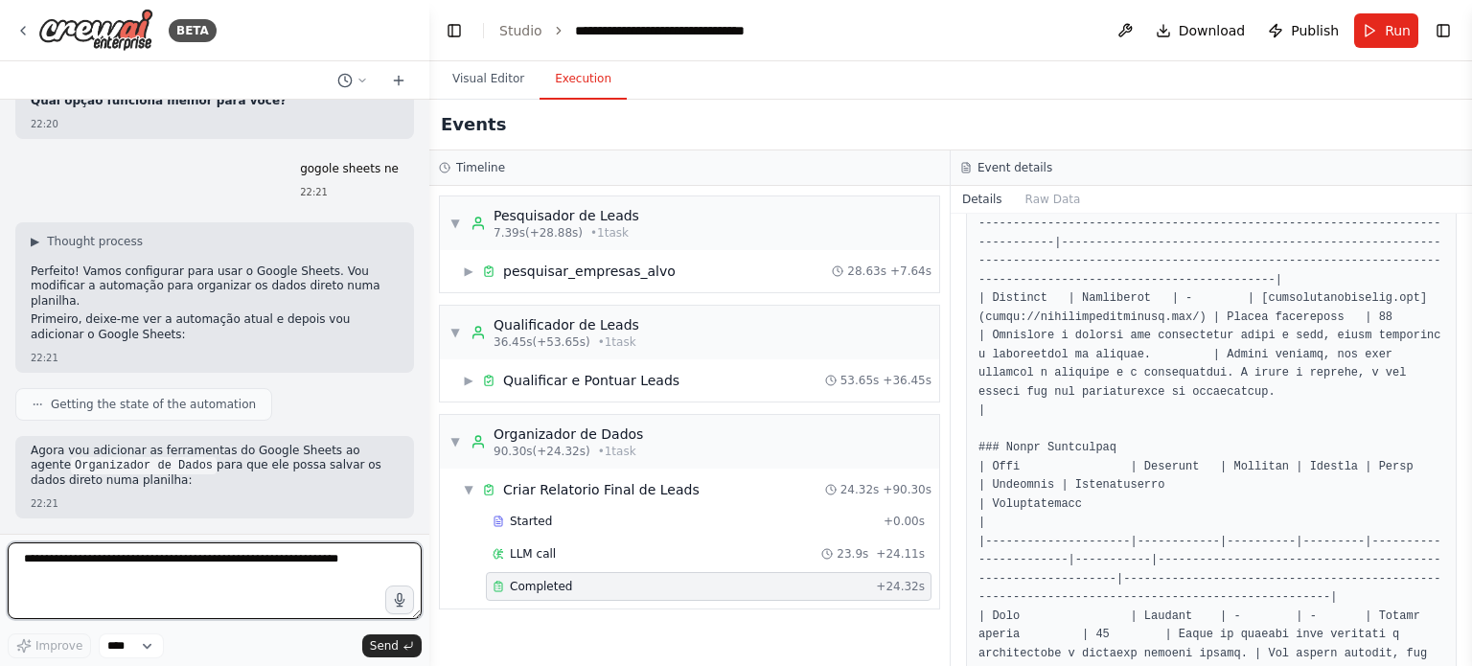
click at [188, 563] on textarea at bounding box center [215, 580] width 414 height 77
type textarea "**********"
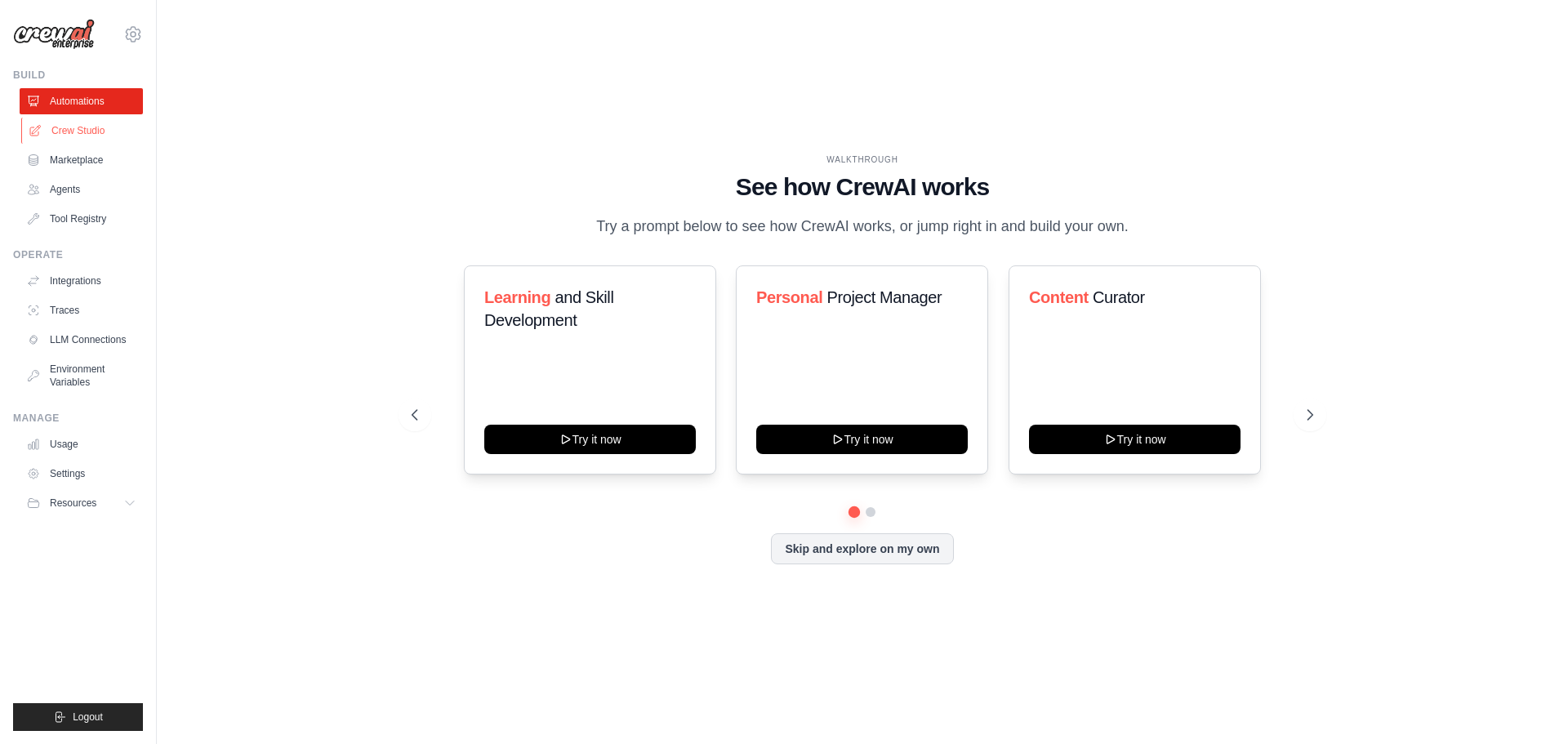
click at [78, 131] on link "Crew Studio" at bounding box center [83, 130] width 124 height 26
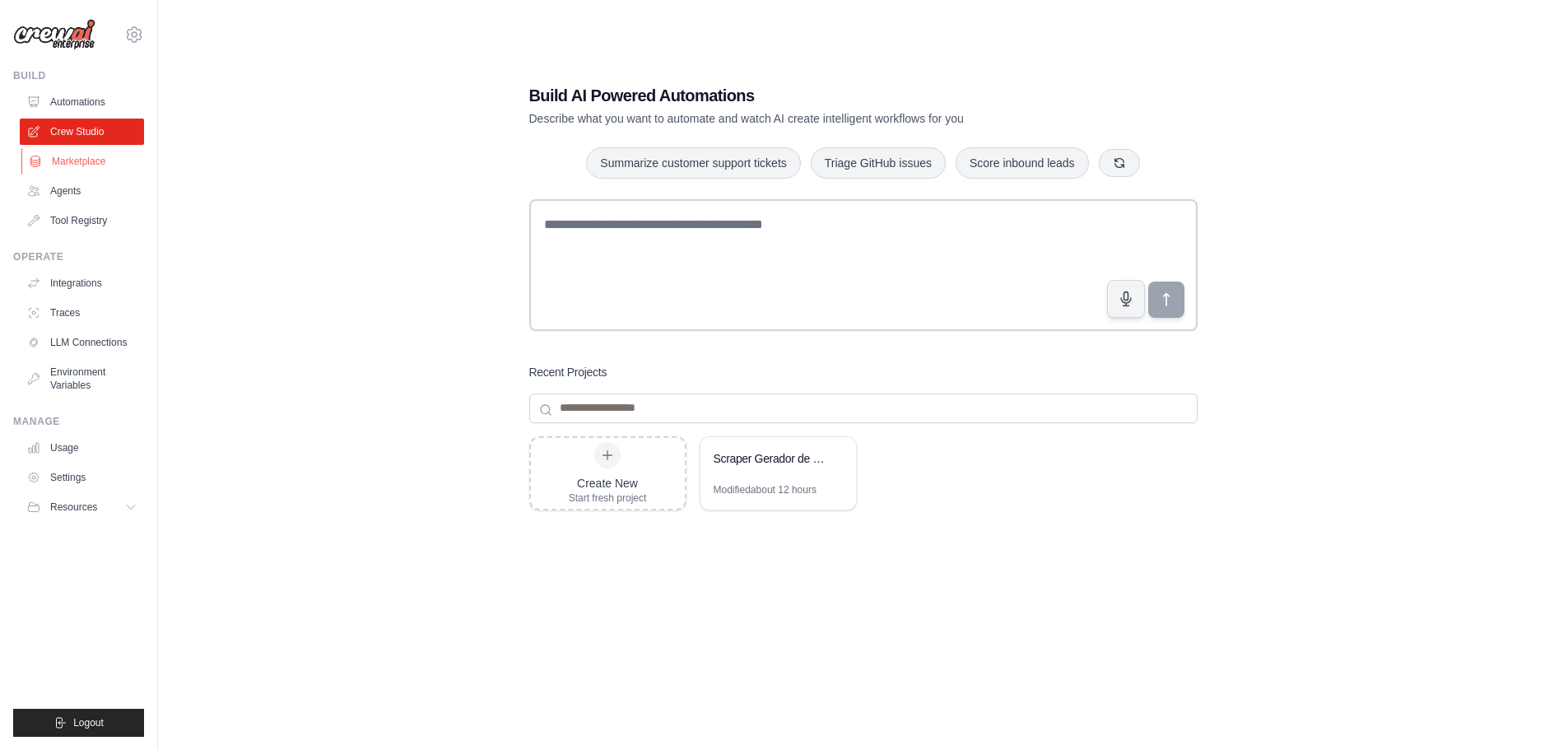
click at [78, 162] on link "Marketplace" at bounding box center [83, 162] width 125 height 27
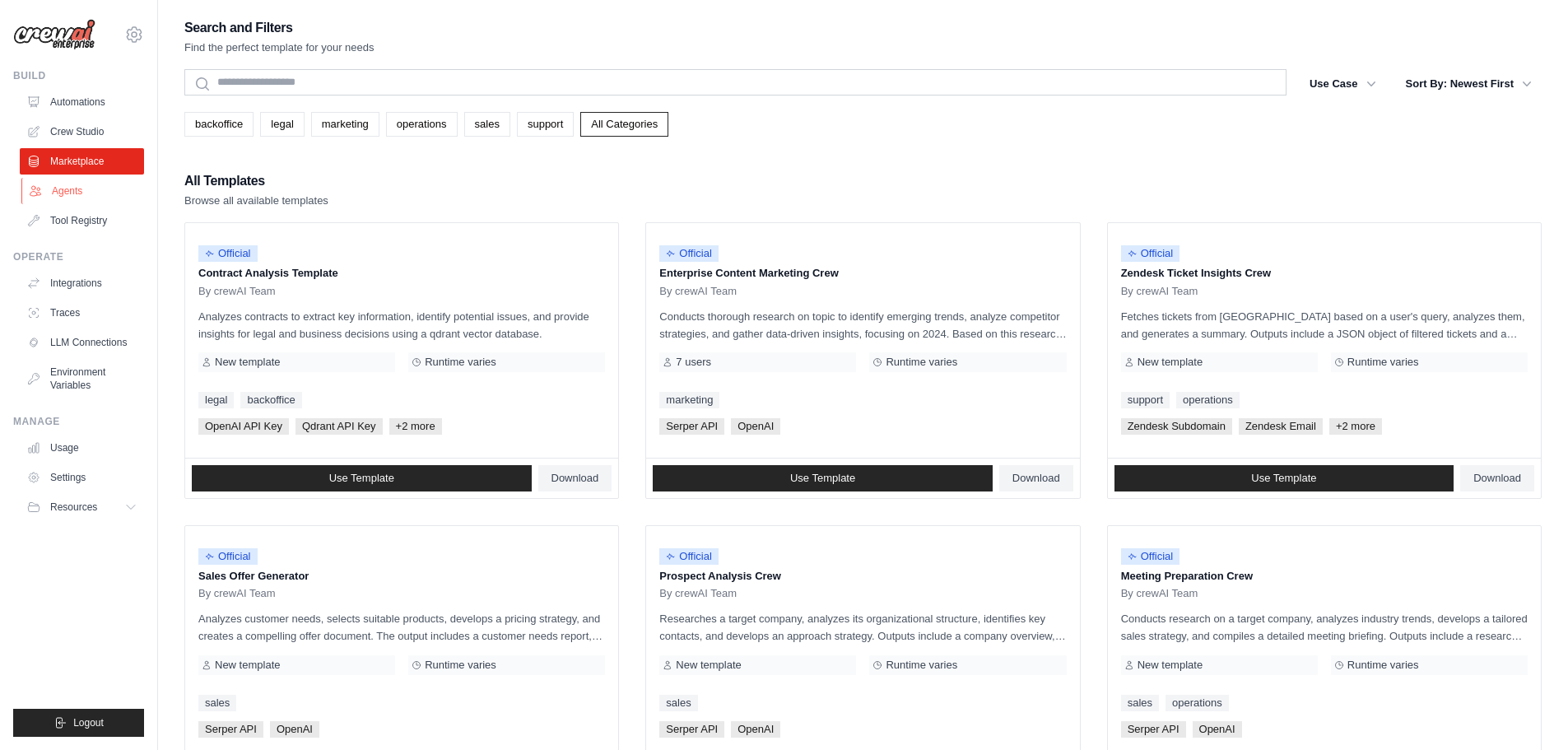
click at [62, 193] on link "Agents" at bounding box center [83, 191] width 125 height 27
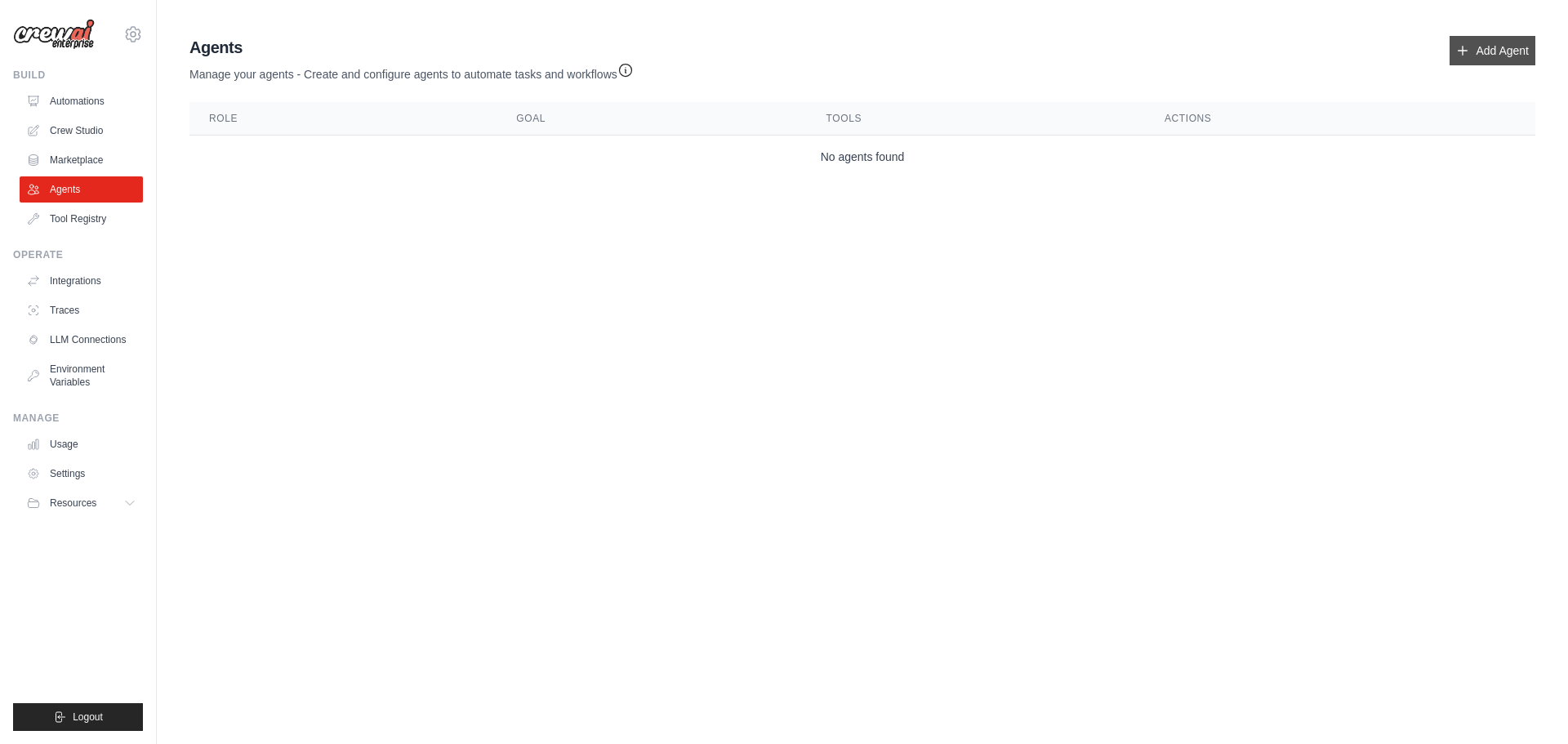
click at [1481, 59] on link "Add Agent" at bounding box center [1492, 50] width 86 height 30
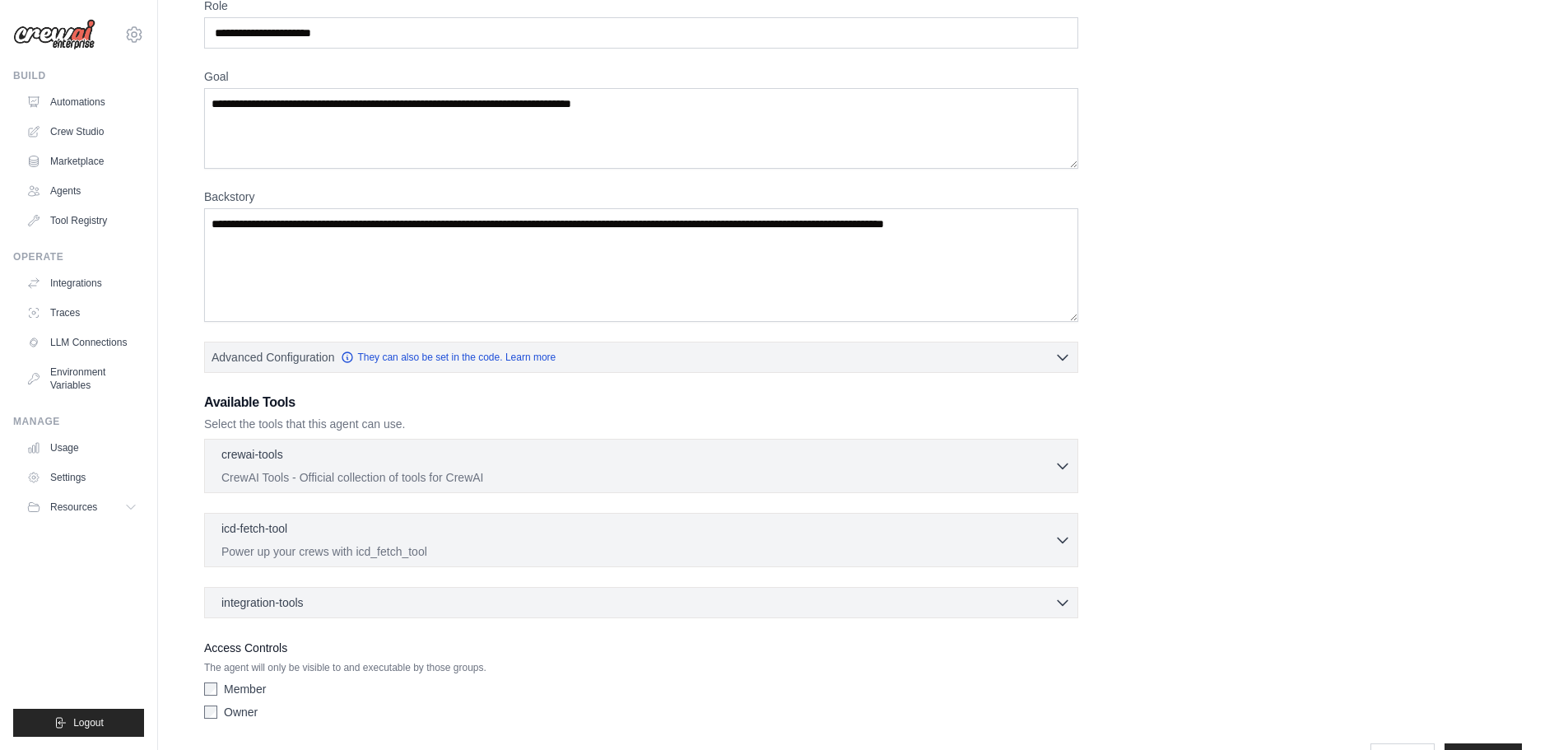
scroll to position [133, 0]
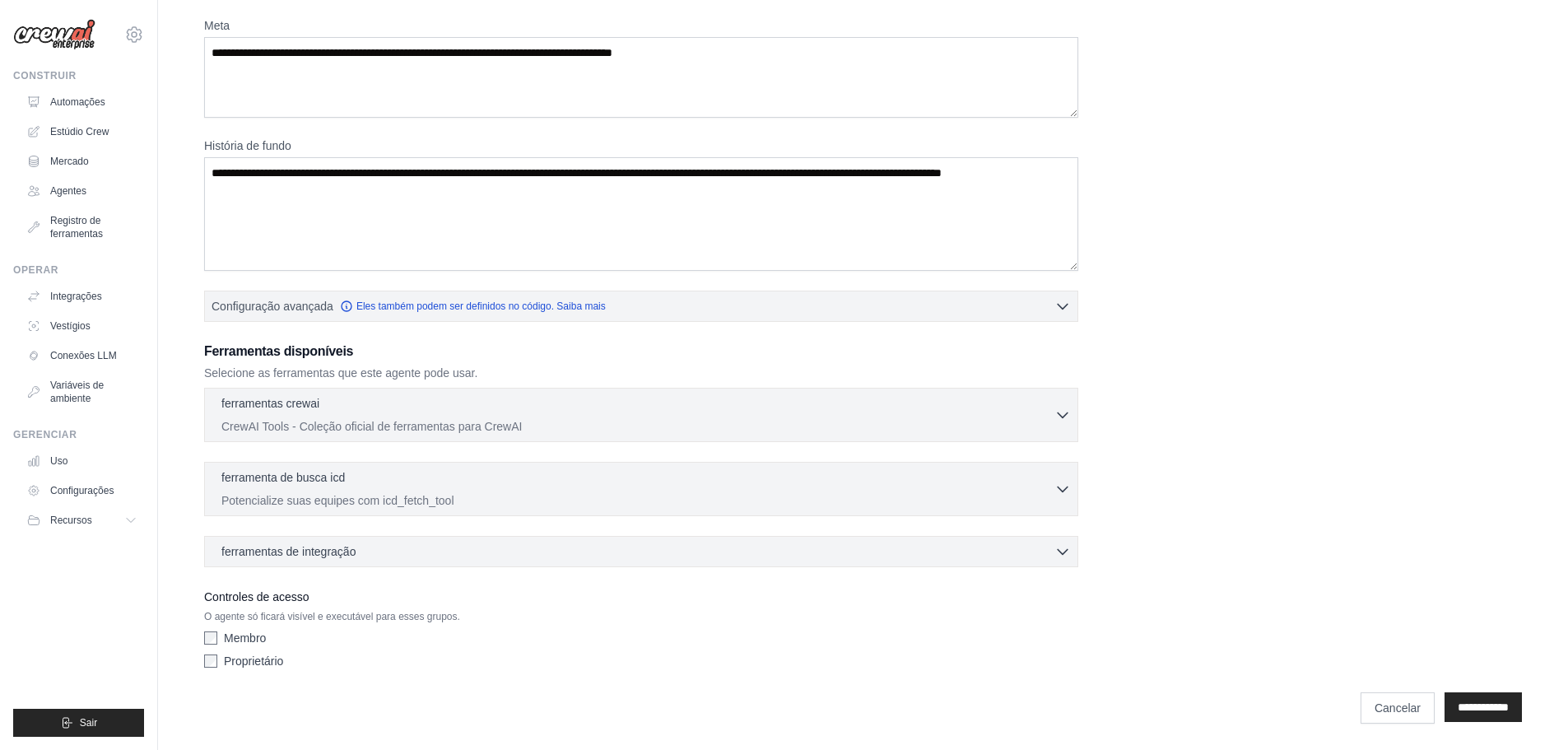
click at [1215, 164] on div "Papel Meta História de fundo Configuração avançada Eles também podem ser defini…" at bounding box center [863, 311] width 1318 height 729
click at [624, 400] on div "ferramentas crewai 0 selecionados" at bounding box center [638, 404] width 833 height 20
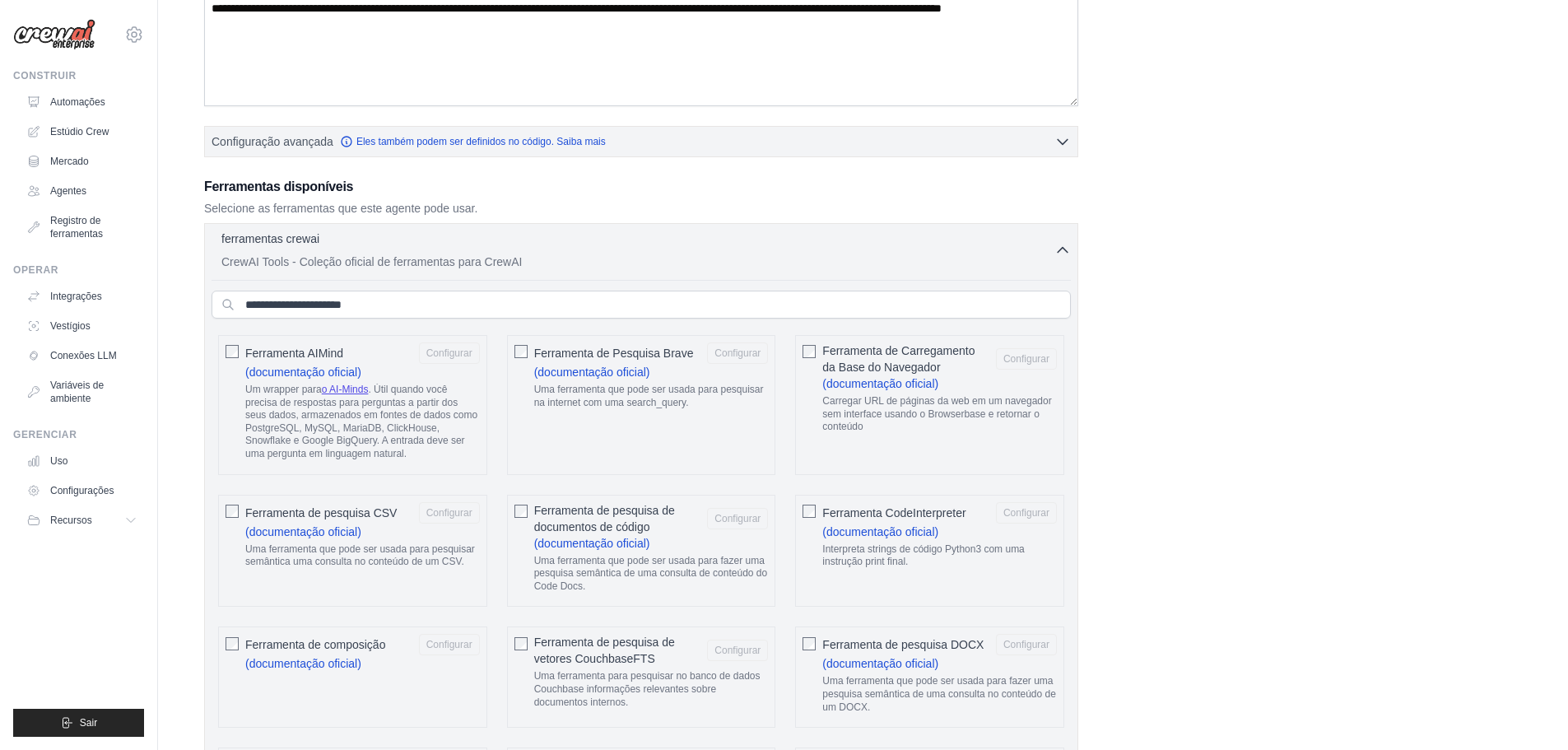
scroll to position [381, 0]
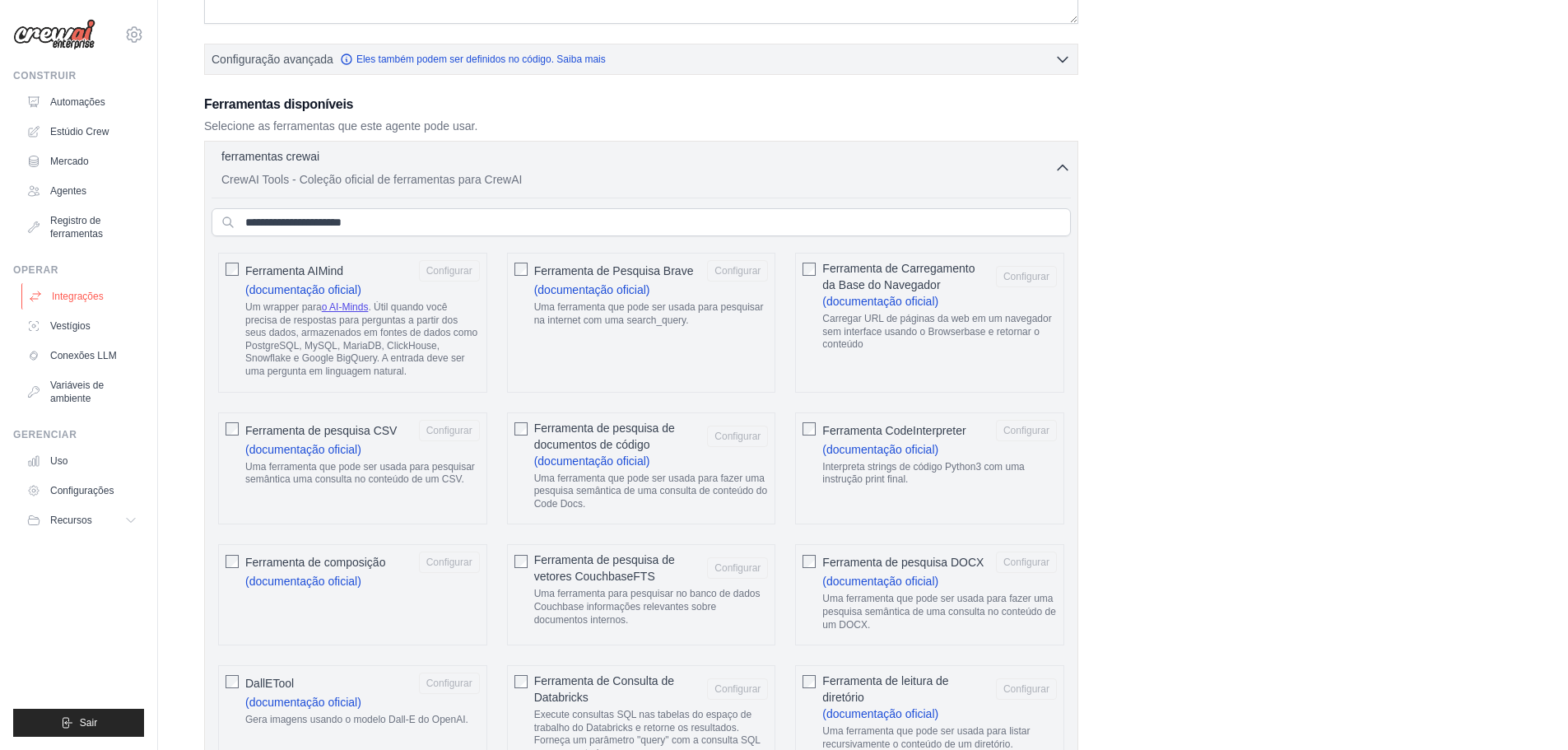
click at [73, 297] on font "Integrações" at bounding box center [77, 296] width 52 height 11
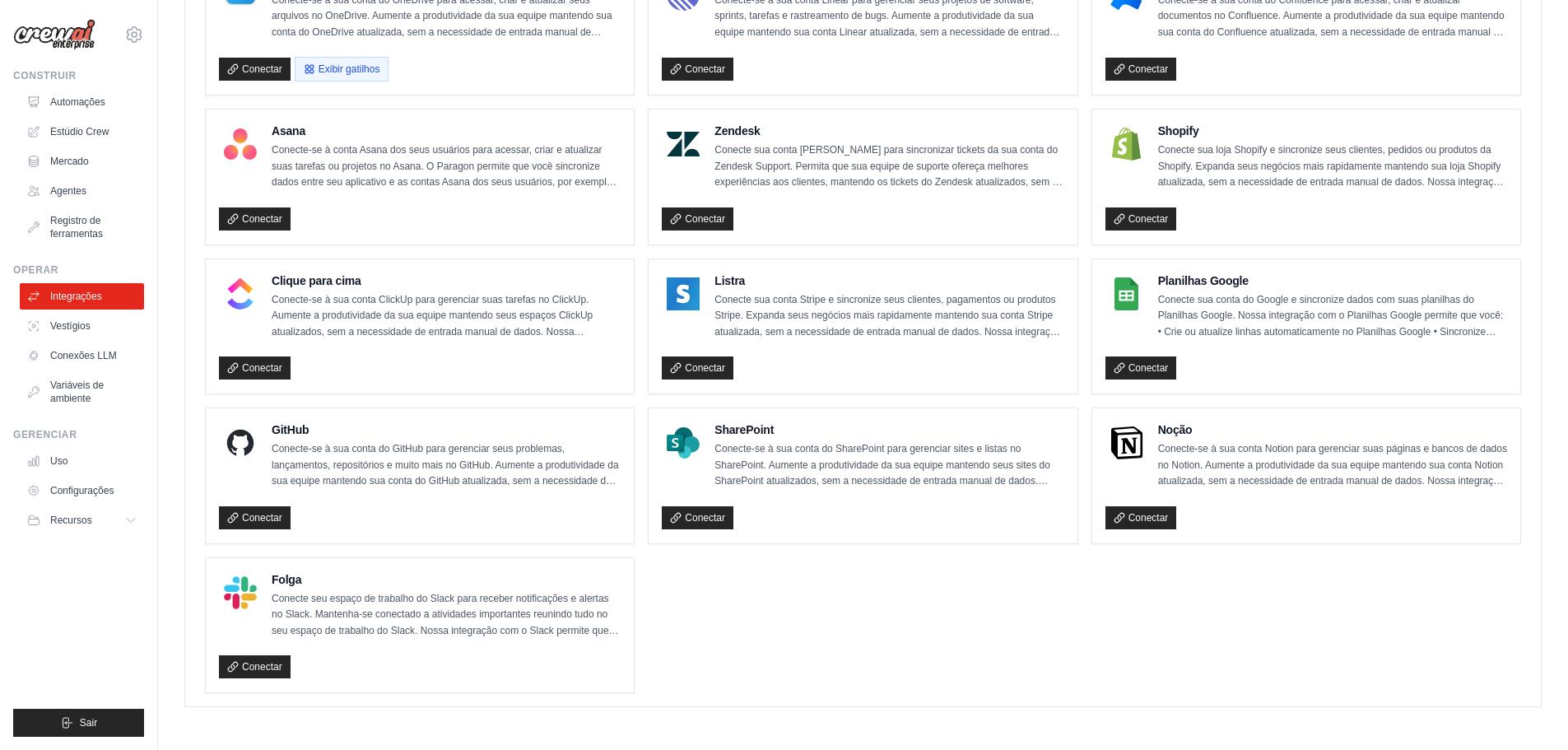
scroll to position [662, 0]
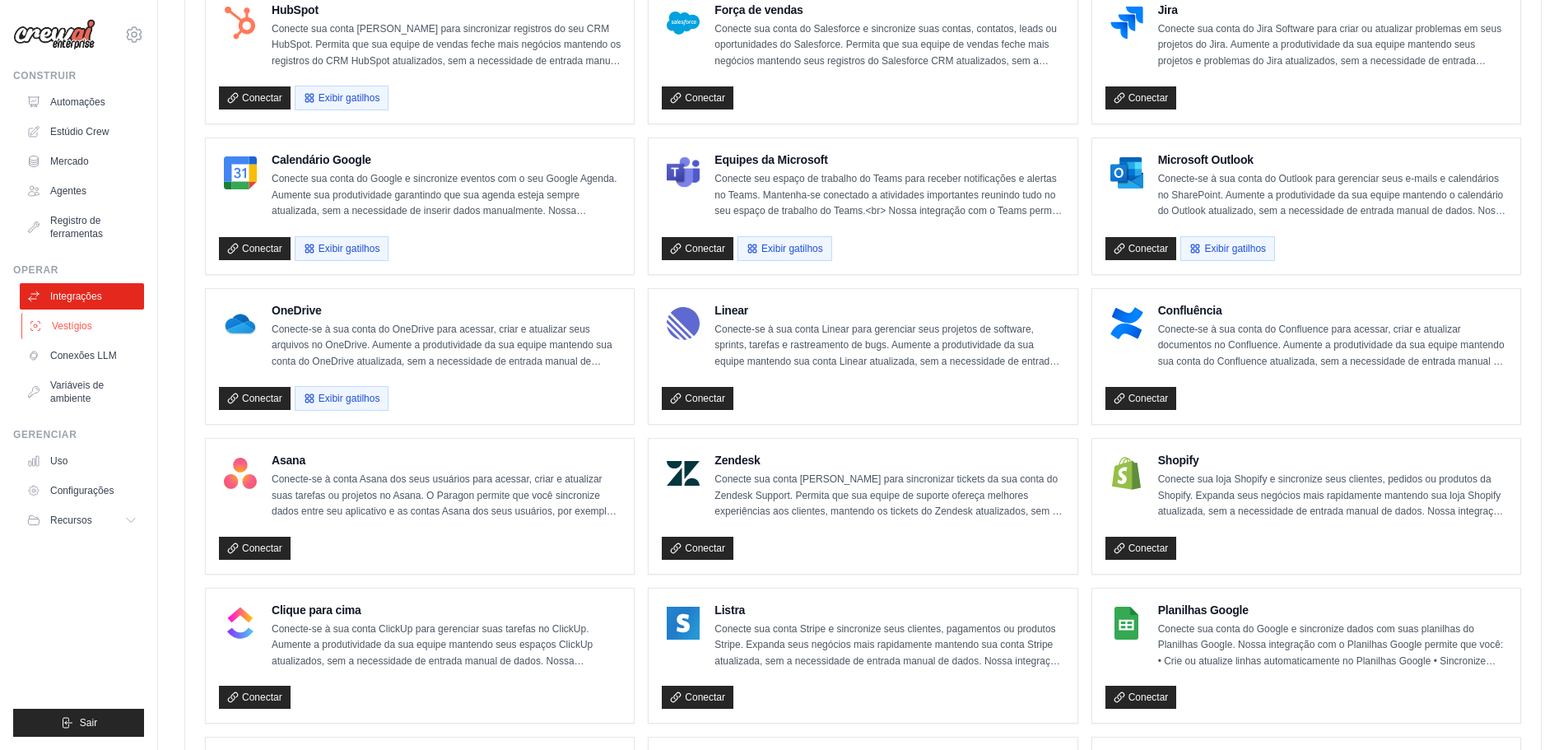
click at [63, 323] on font "Vestígios" at bounding box center [71, 326] width 40 height 11
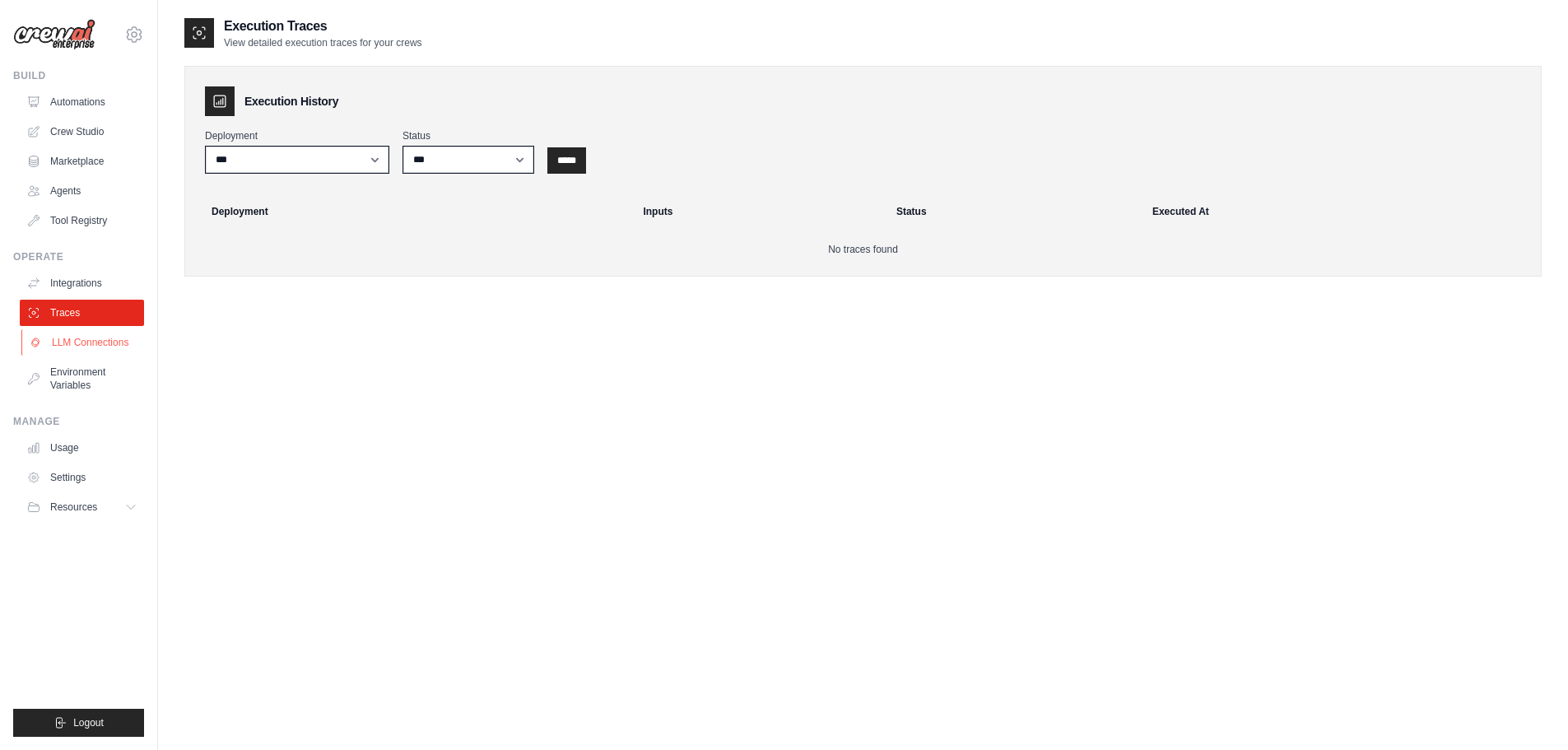
click at [93, 341] on link "LLM Connections" at bounding box center [83, 342] width 125 height 27
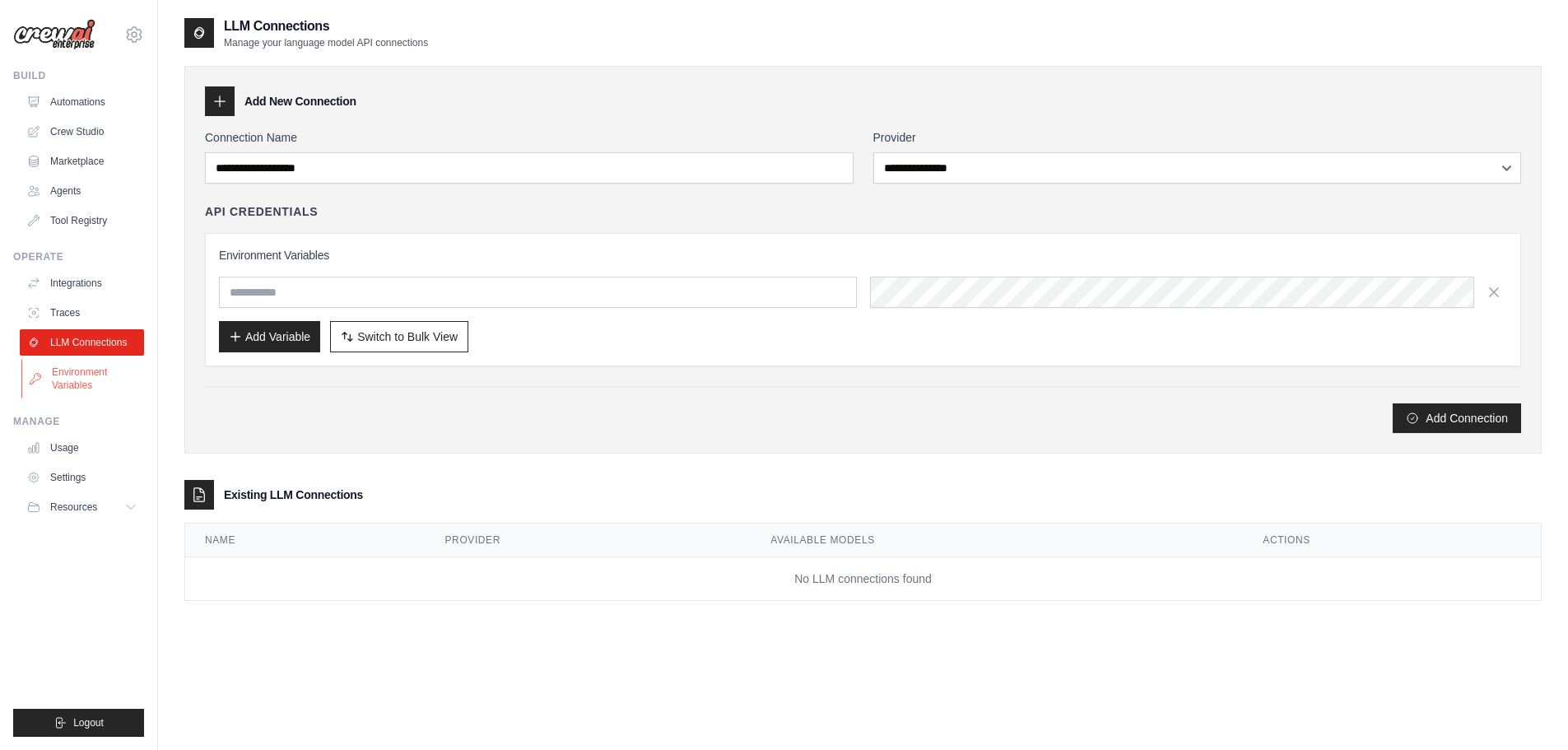
click at [76, 378] on link "Environment Variables" at bounding box center [83, 379] width 125 height 40
